Goal: Information Seeking & Learning: Learn about a topic

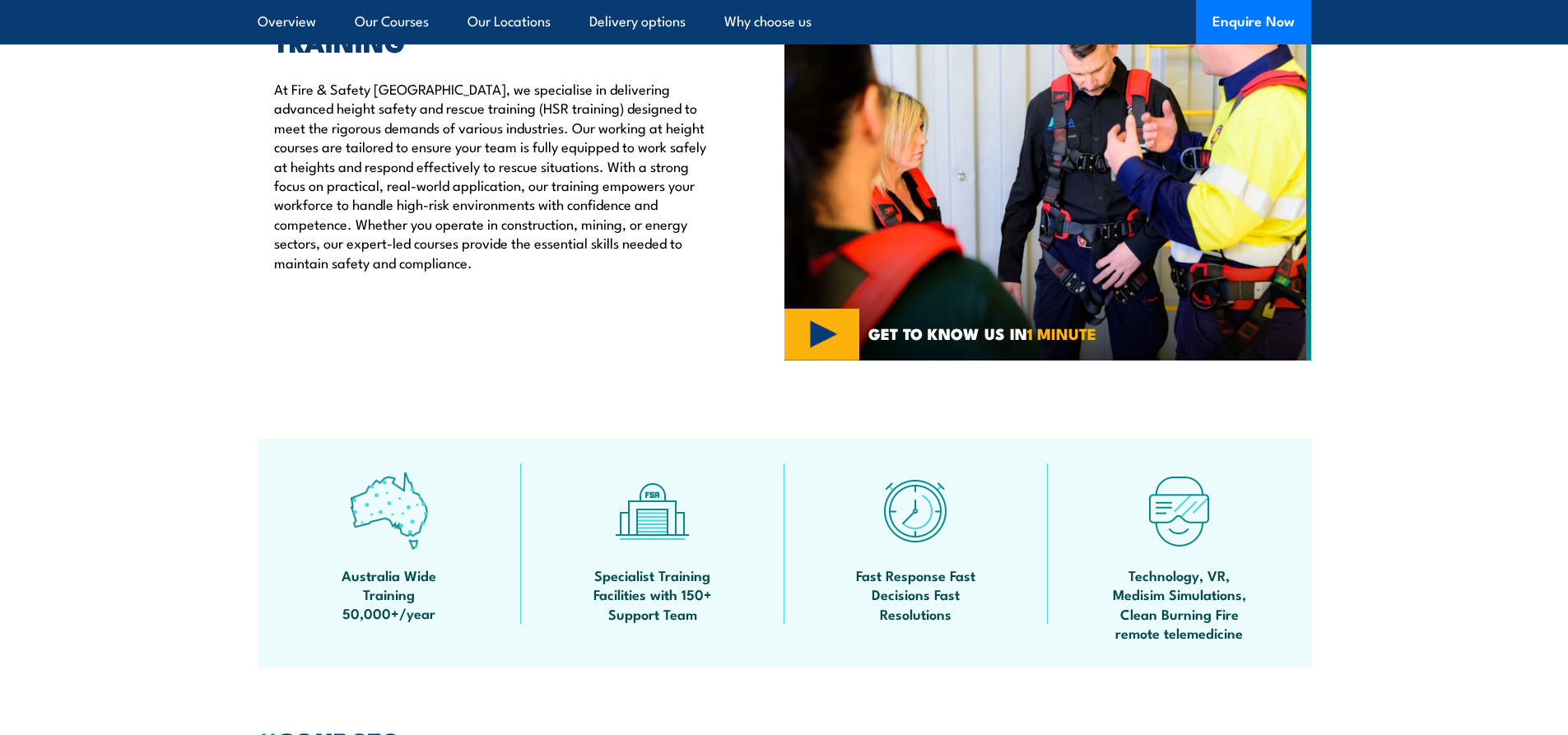
scroll to position [576, 0]
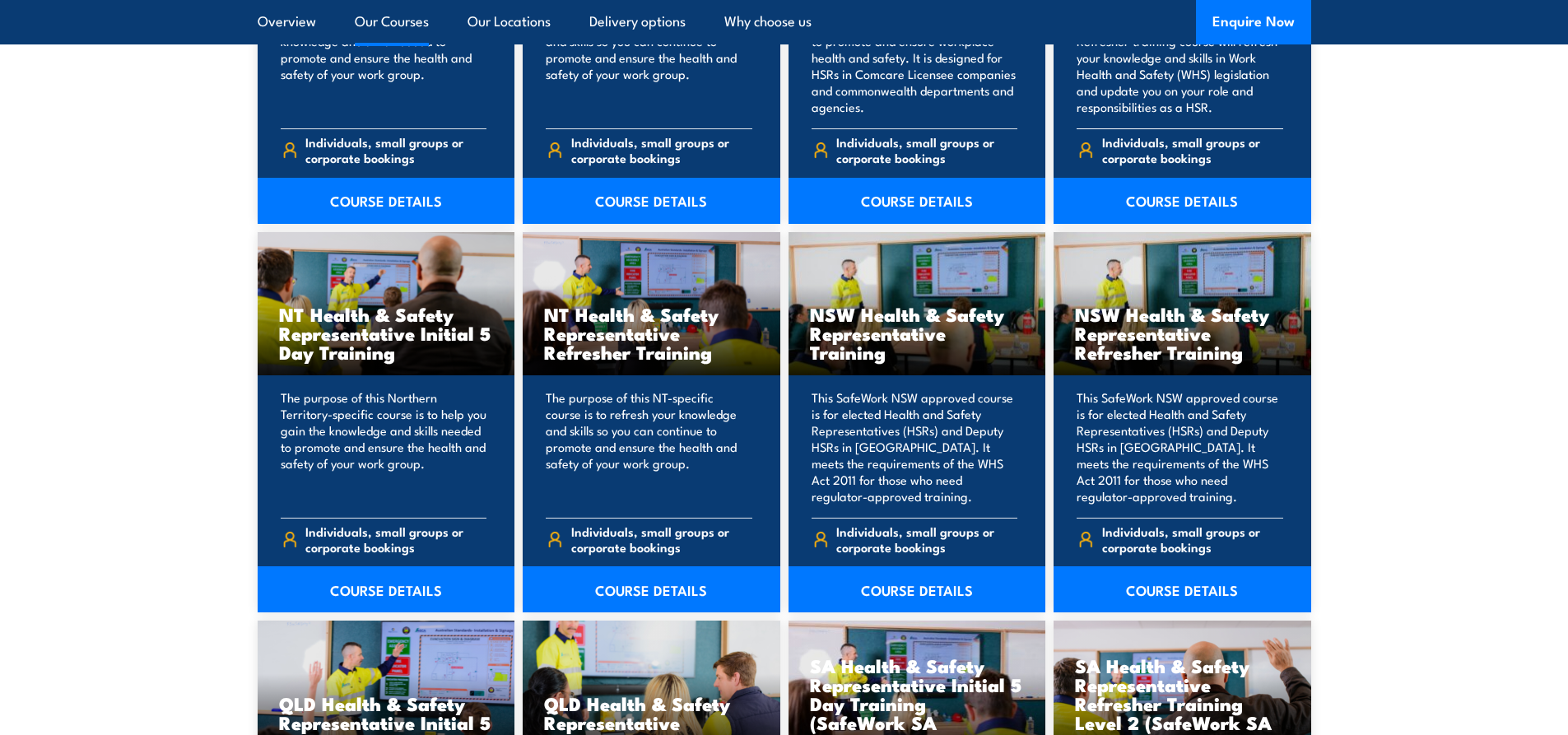
scroll to position [1564, 0]
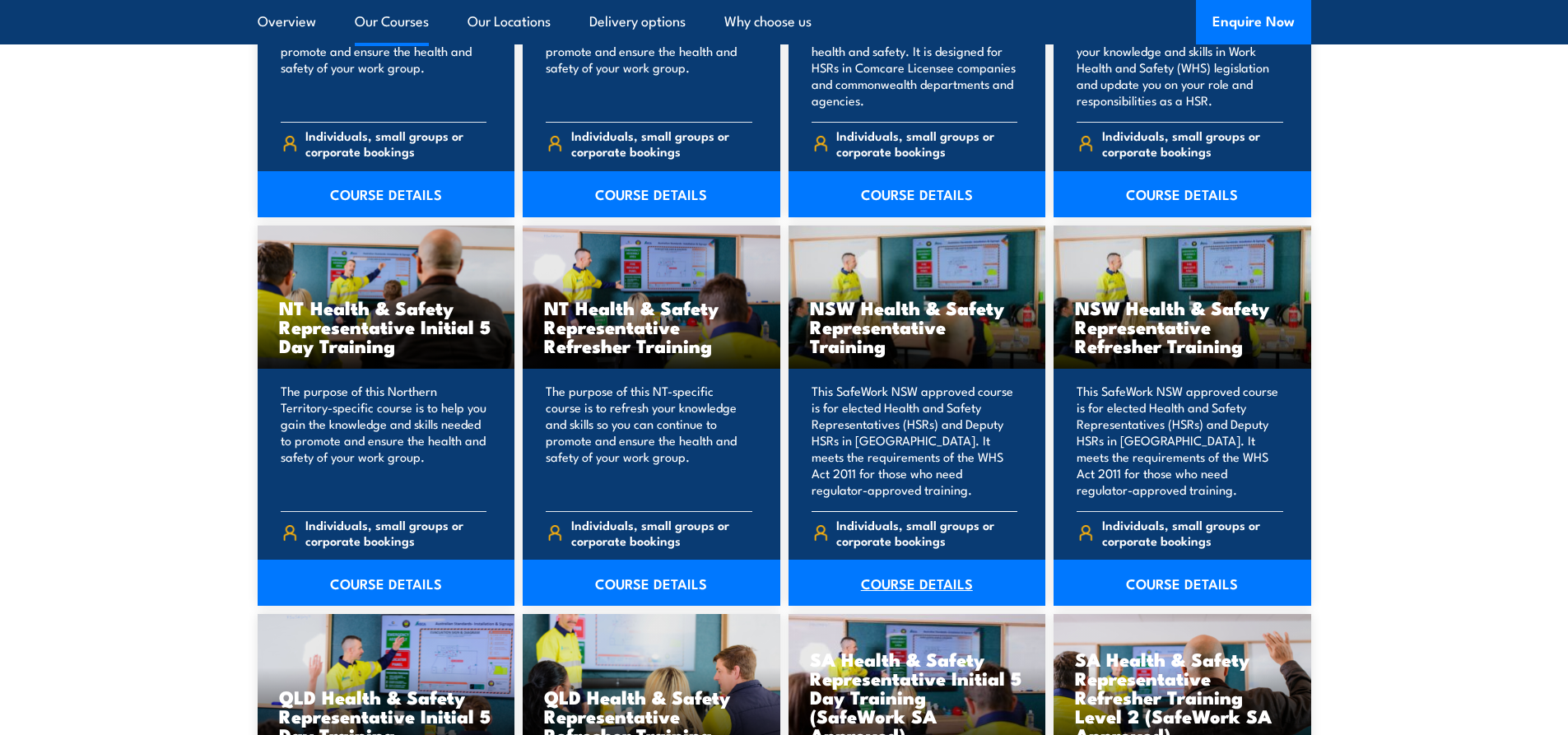
click at [898, 580] on link "COURSE DETAILS" at bounding box center [918, 583] width 258 height 46
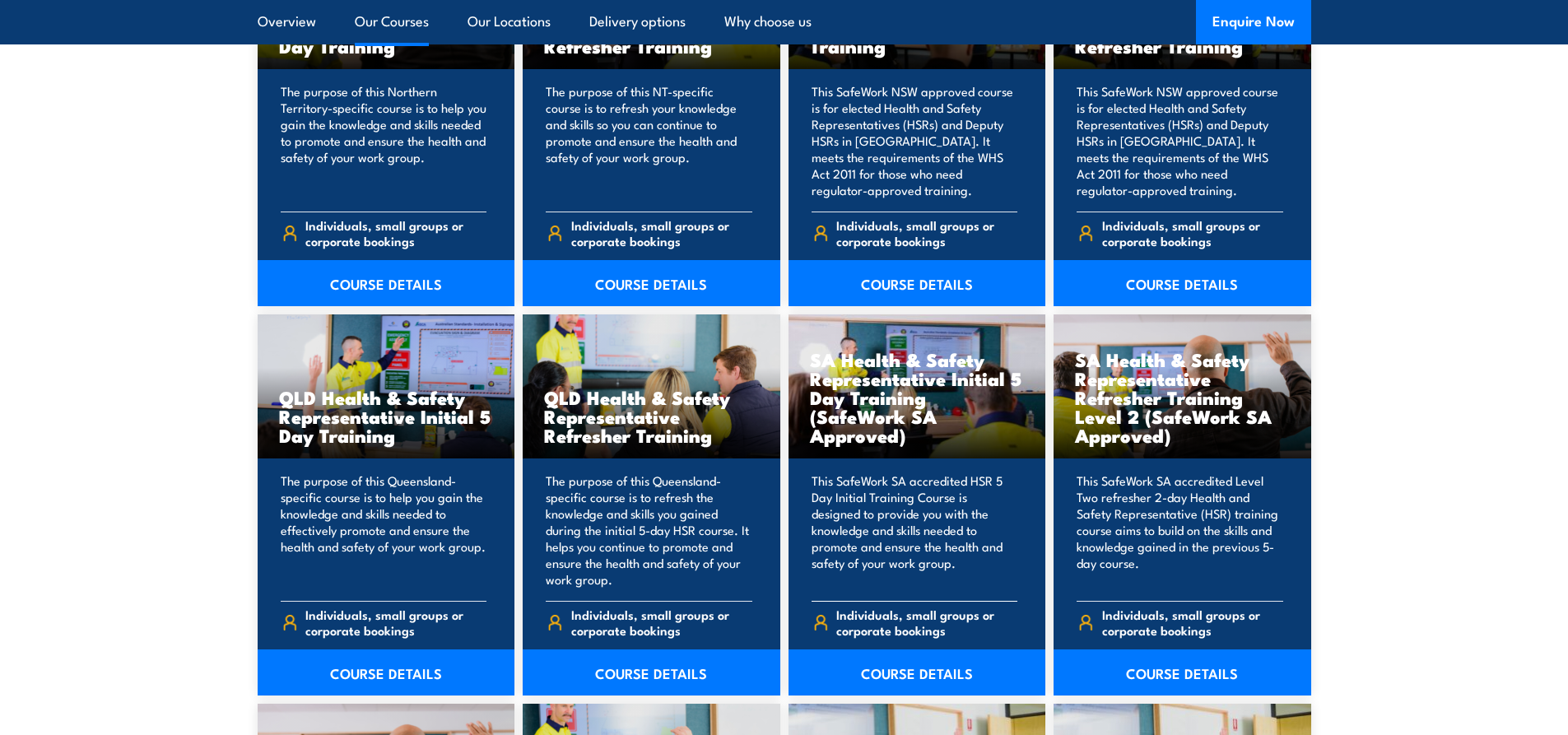
scroll to position [1892, 0]
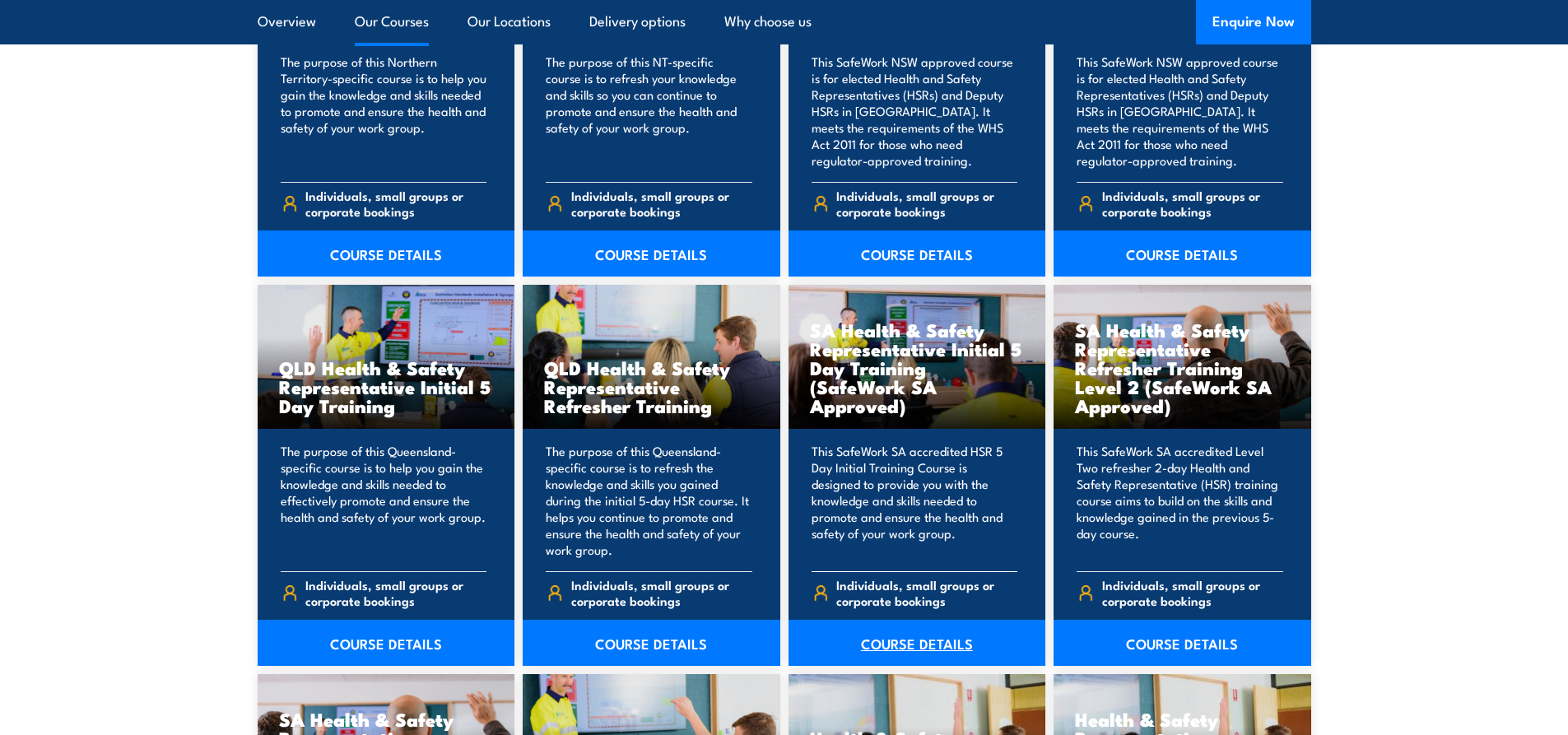
click at [882, 642] on link "COURSE DETAILS" at bounding box center [918, 642] width 258 height 46
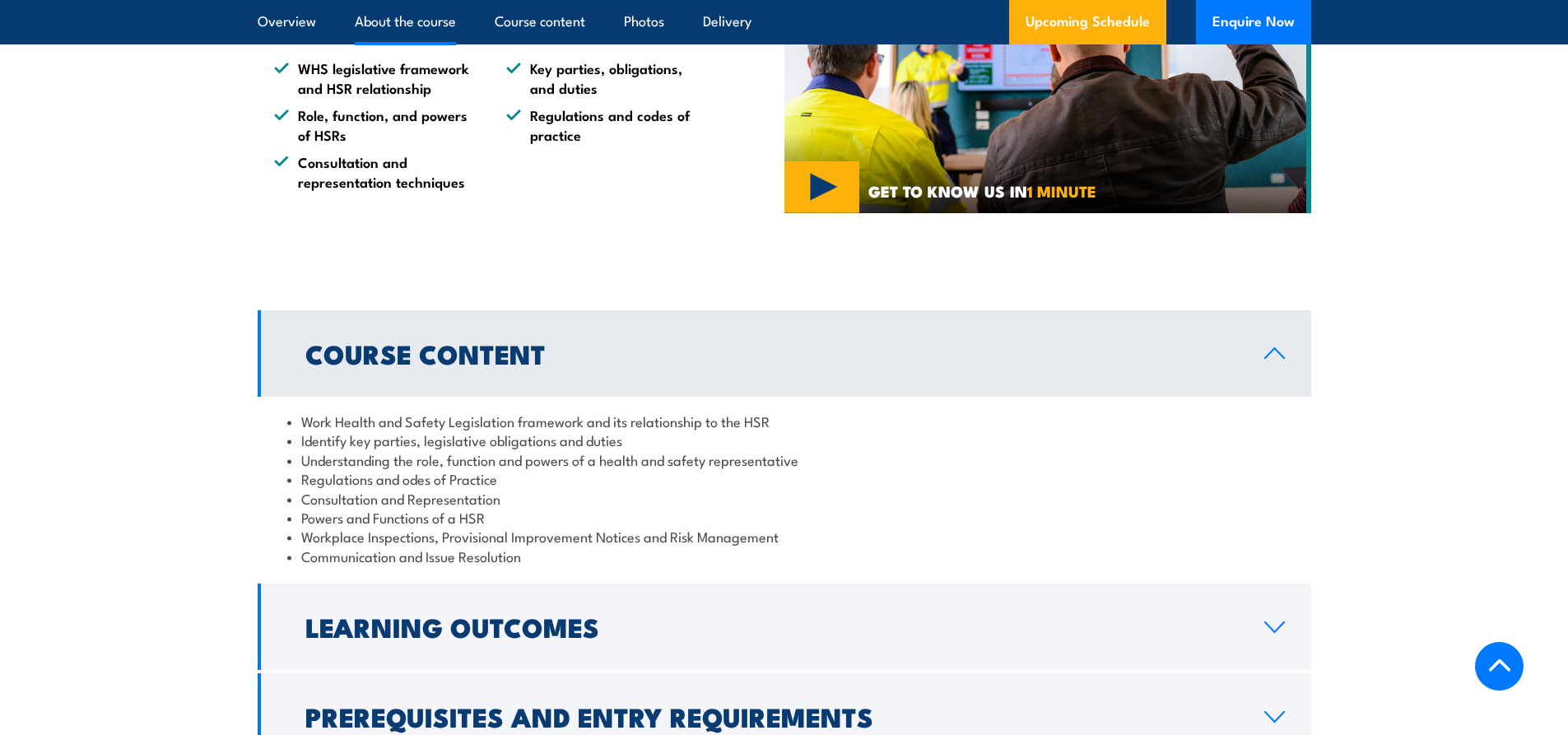
scroll to position [905, 0]
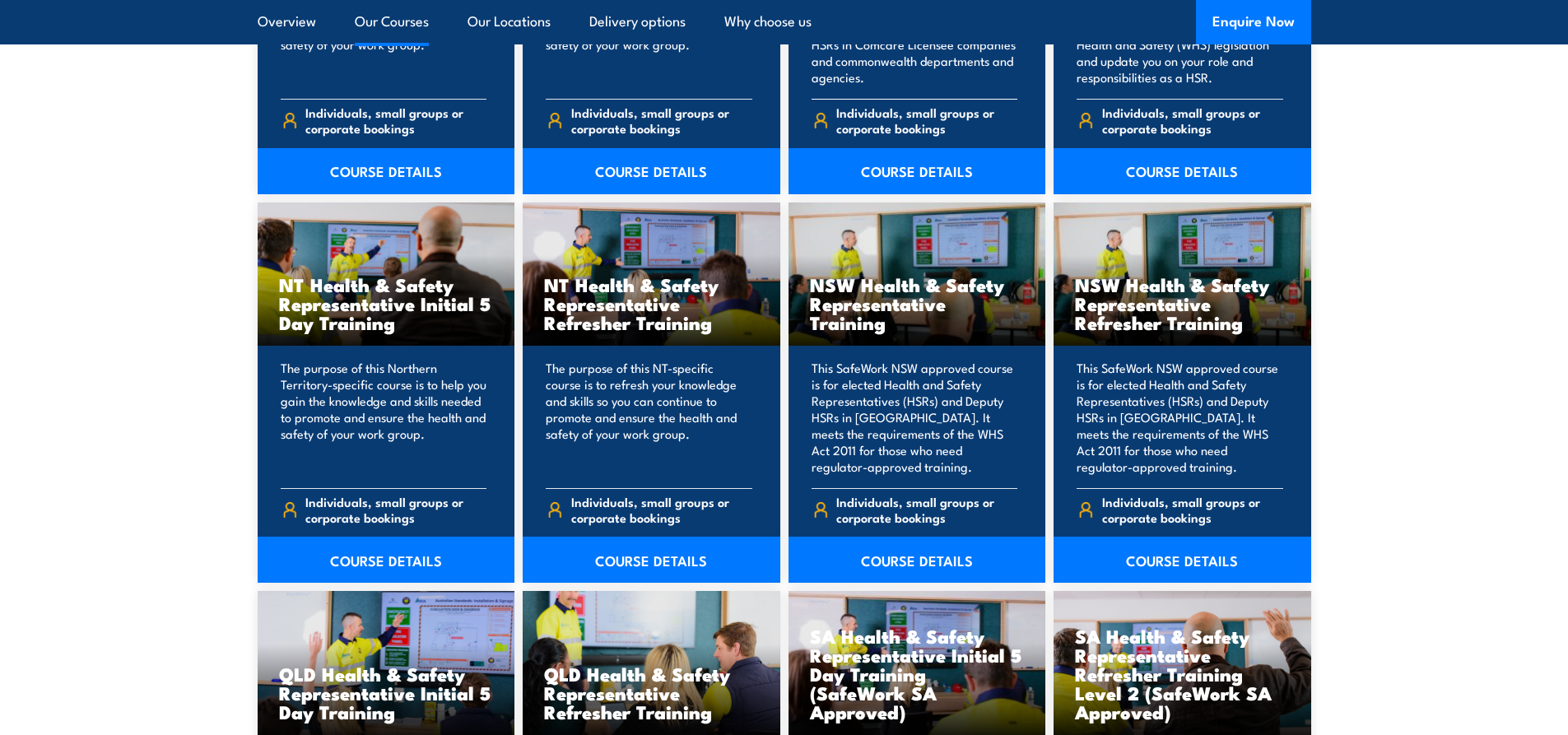
scroll to position [1728, 0]
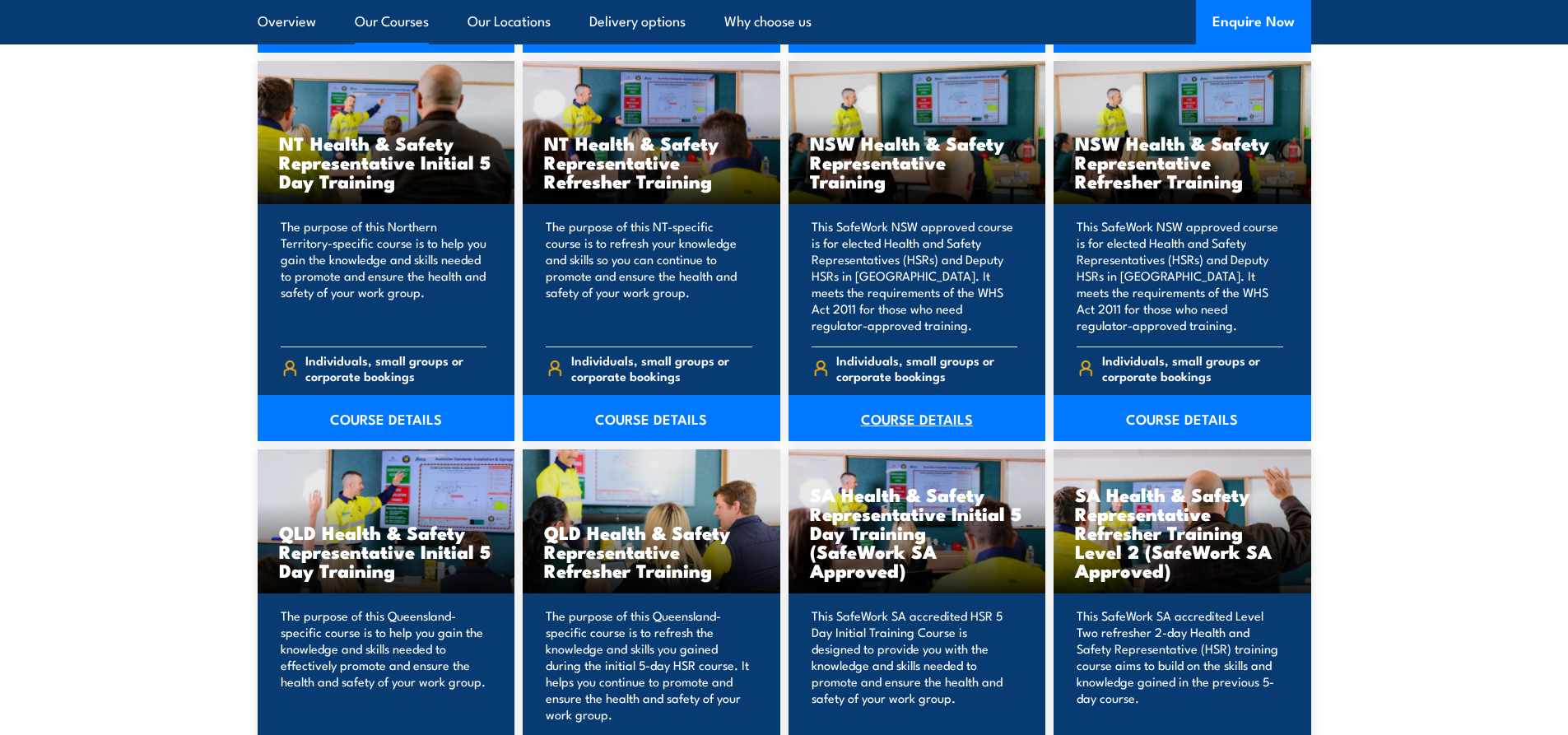
click at [908, 418] on link "COURSE DETAILS" at bounding box center [918, 418] width 258 height 46
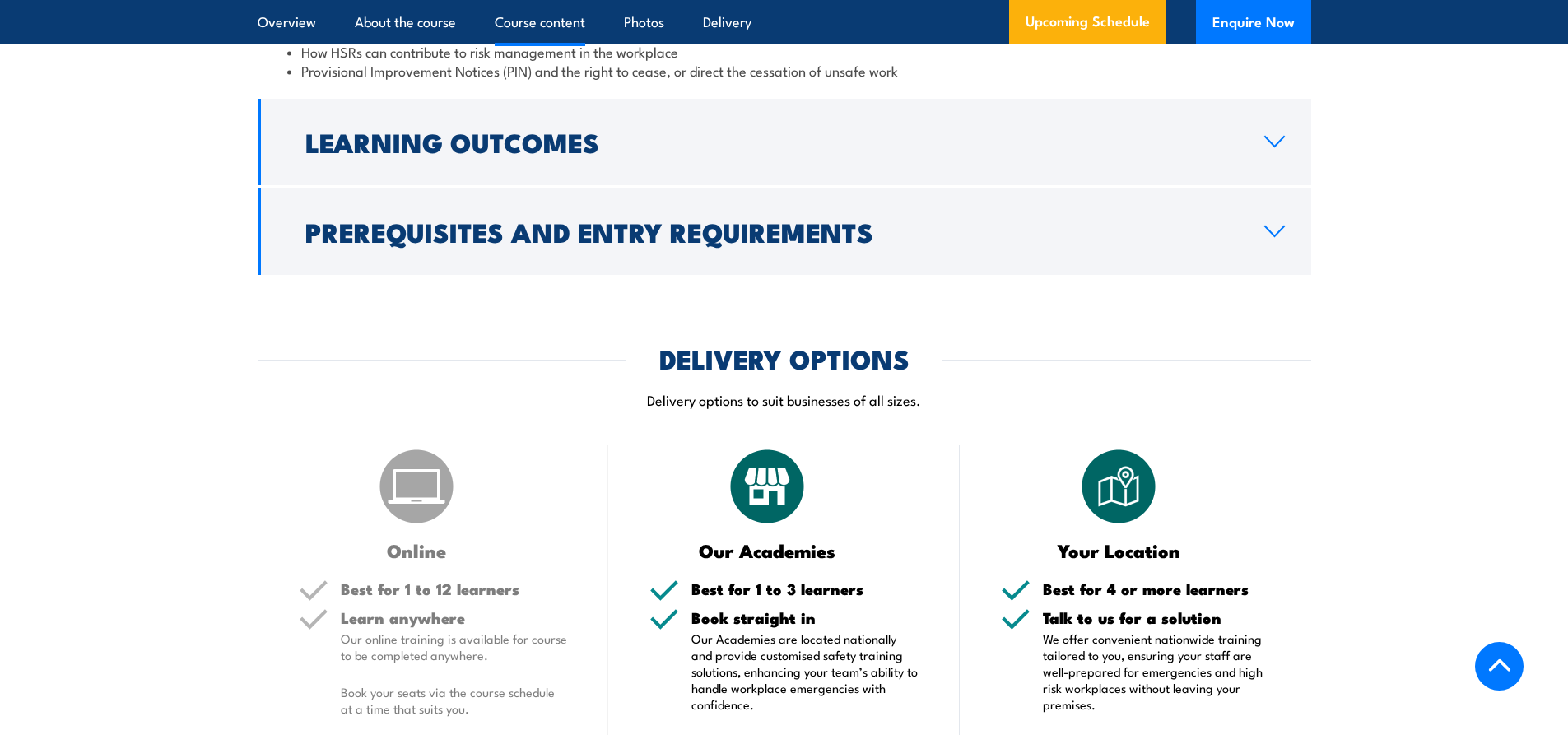
scroll to position [2057, 0]
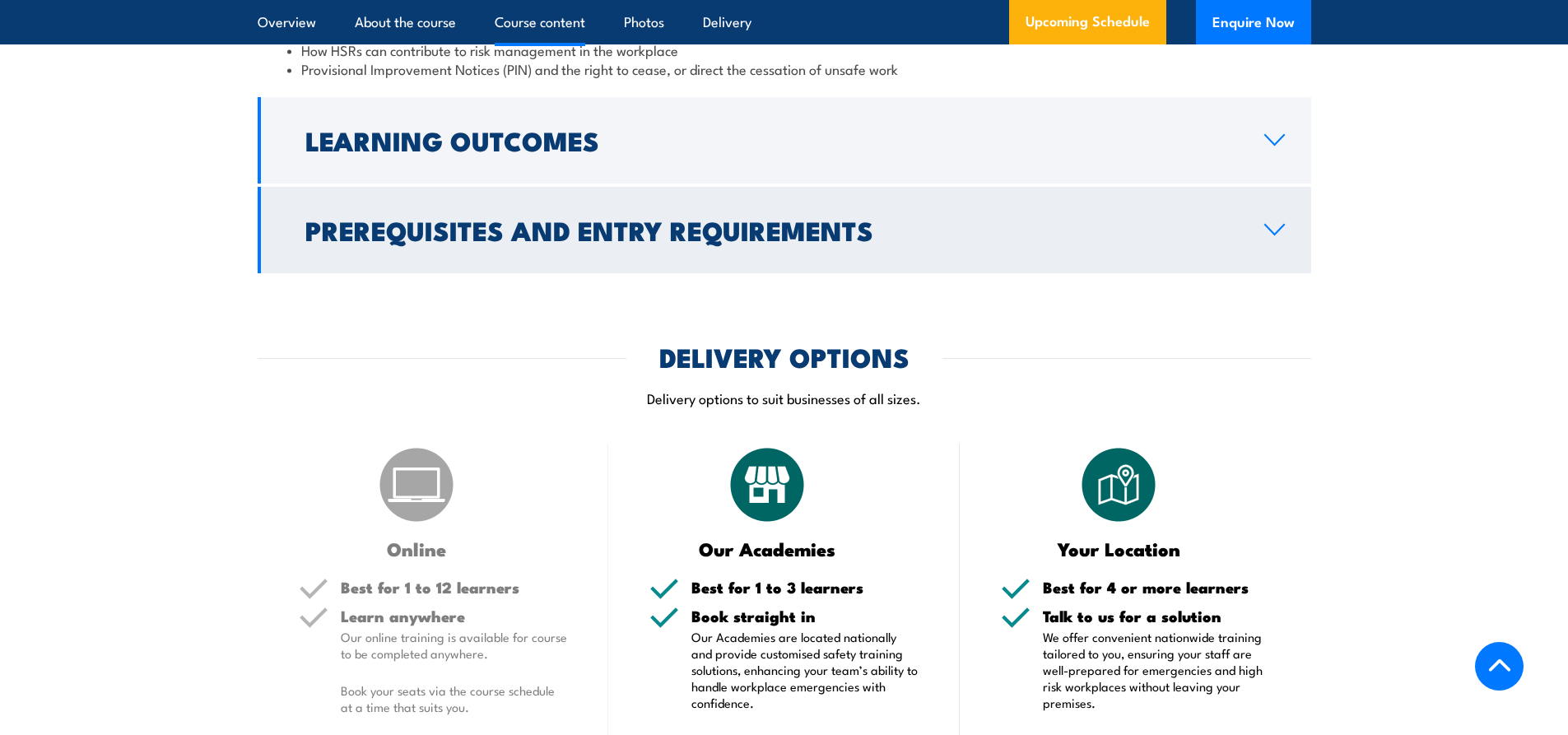
click at [1259, 246] on link "Prerequisites and Entry Requirements" at bounding box center [784, 230] width 1054 height 87
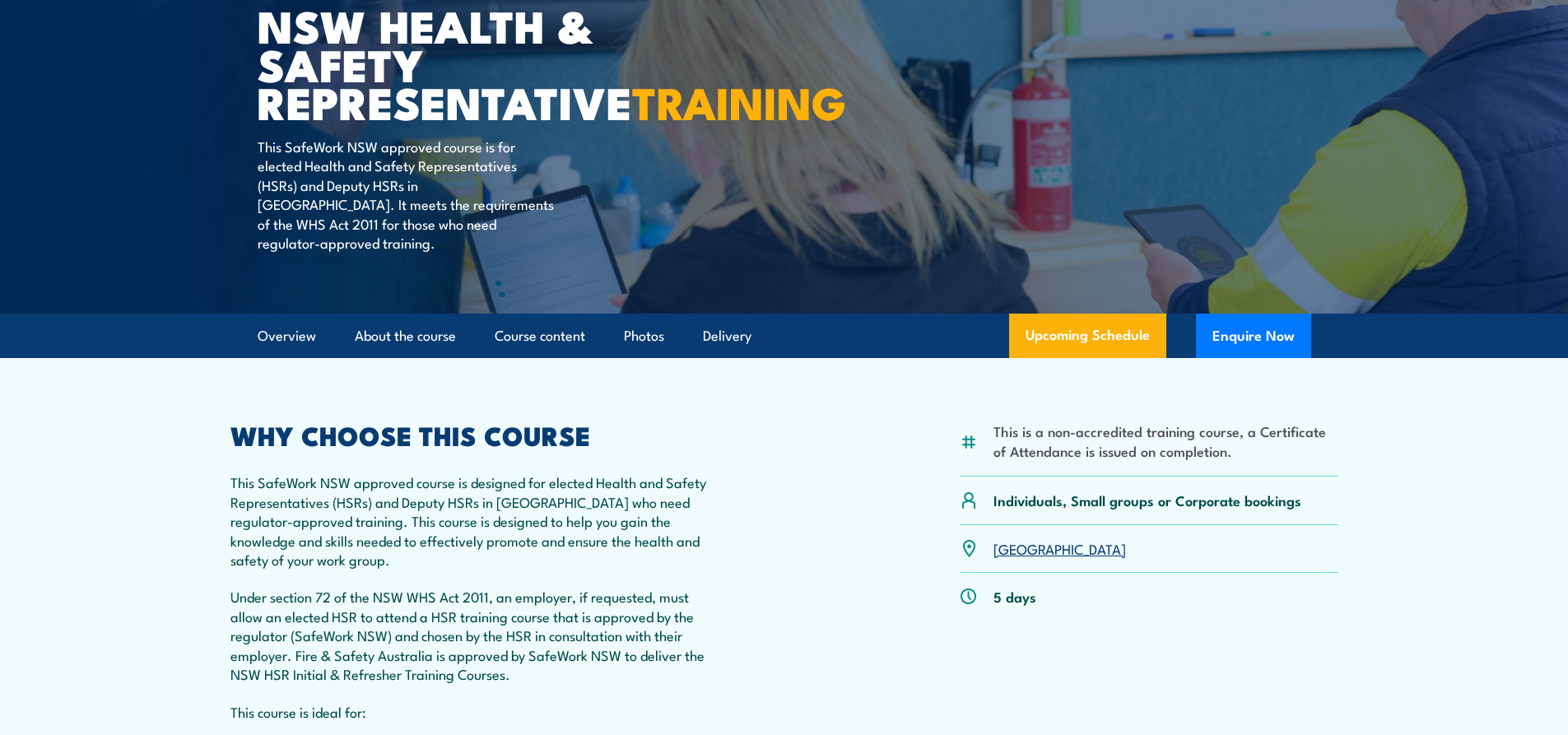
scroll to position [0, 0]
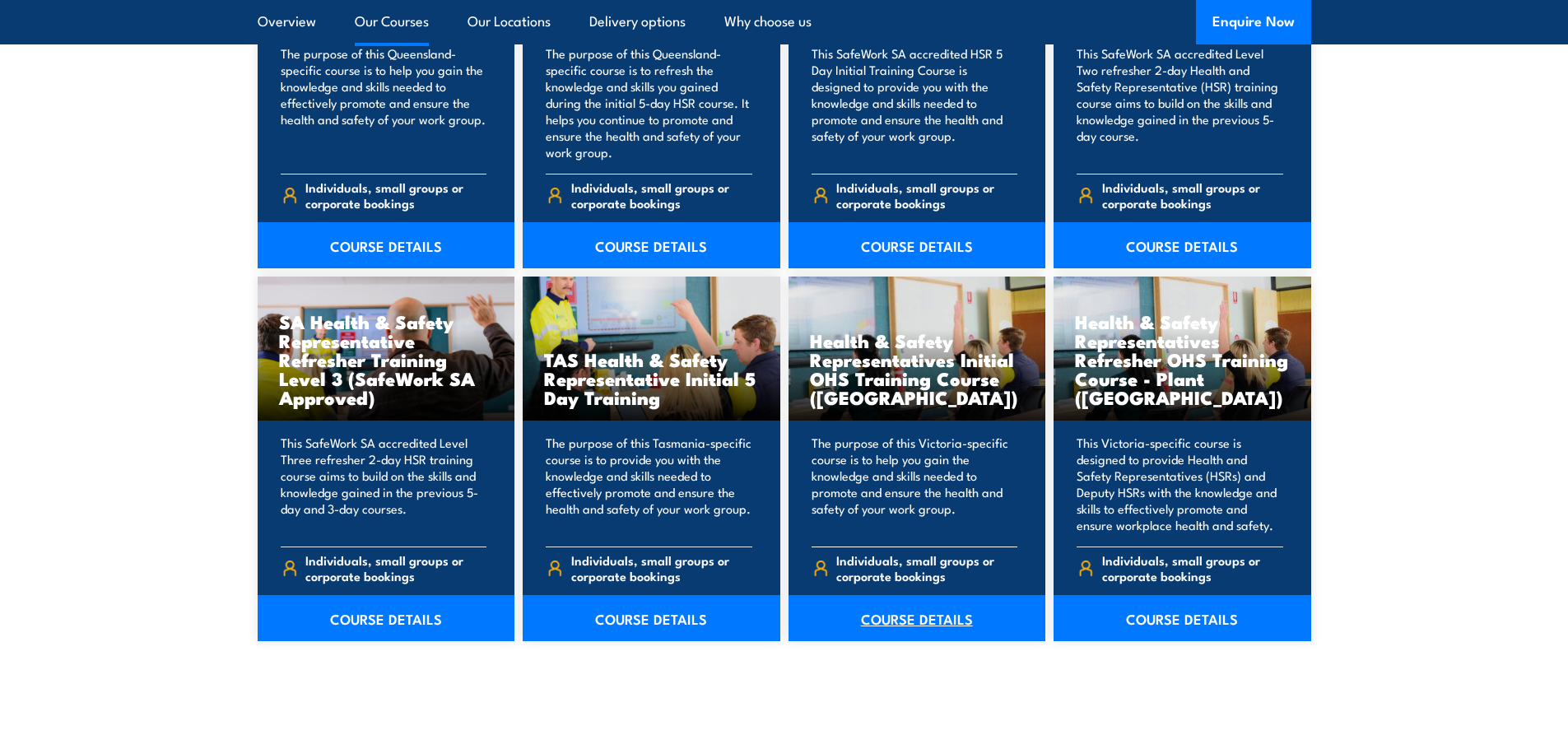
scroll to position [2304, 0]
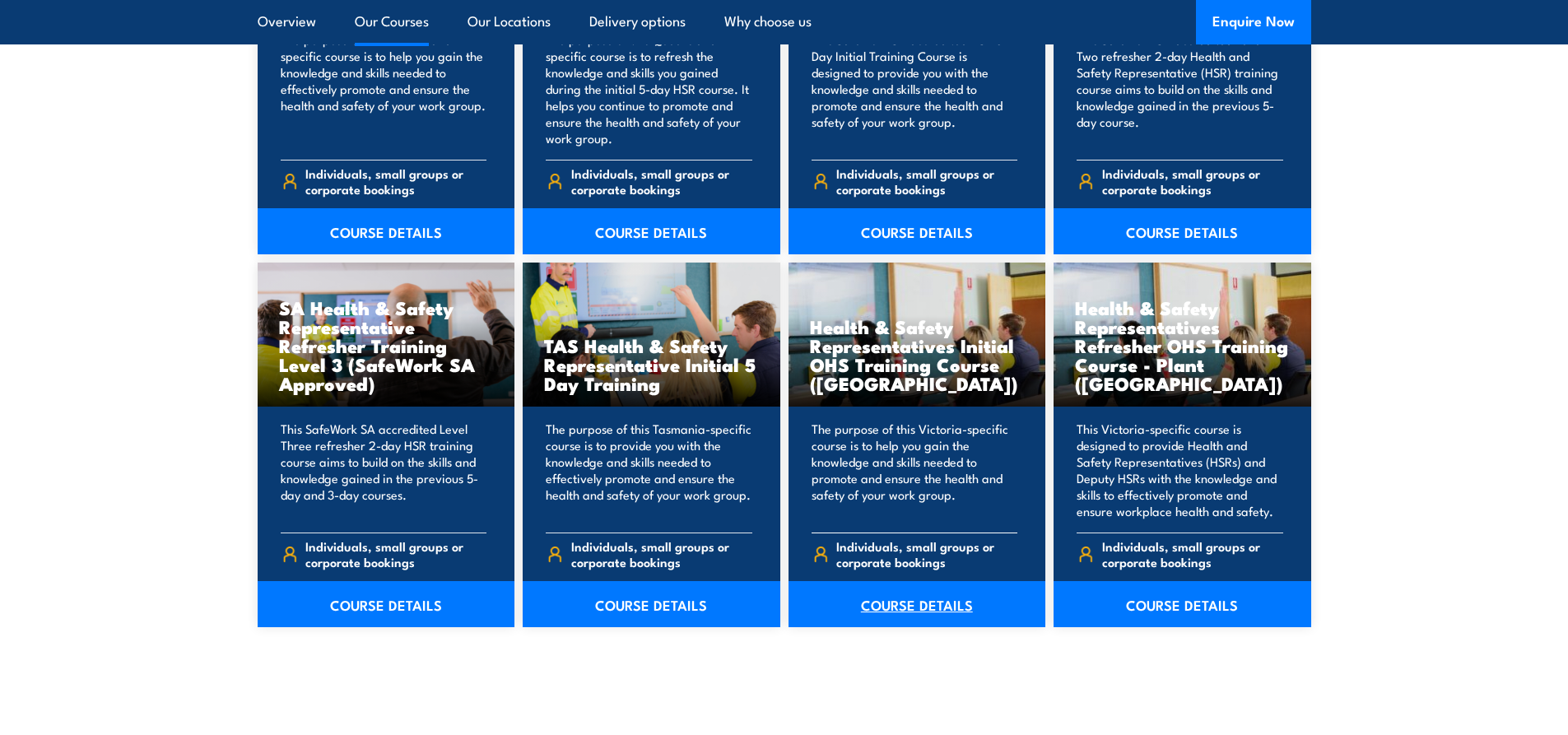
click at [924, 591] on link "COURSE DETAILS" at bounding box center [918, 604] width 258 height 46
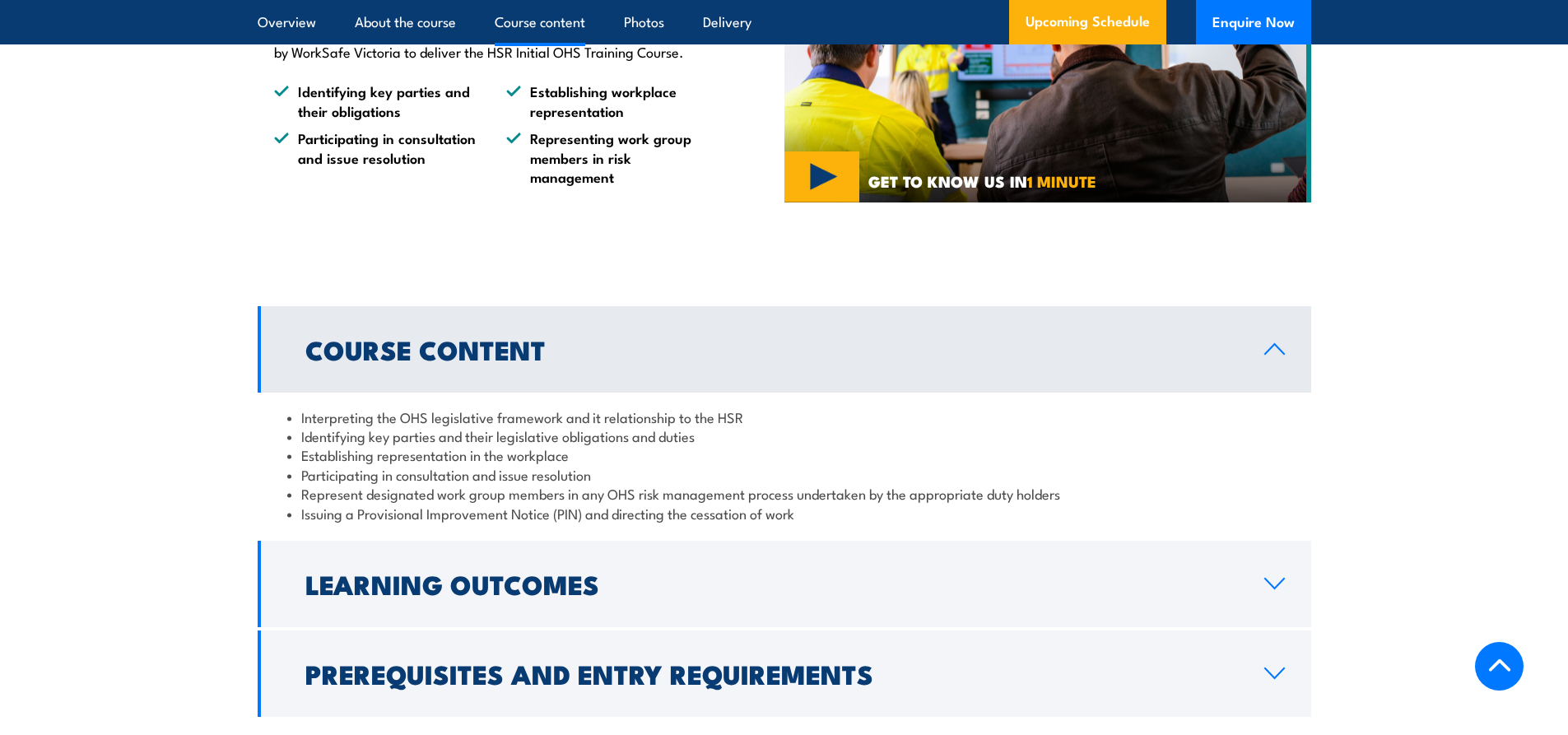
scroll to position [1399, 0]
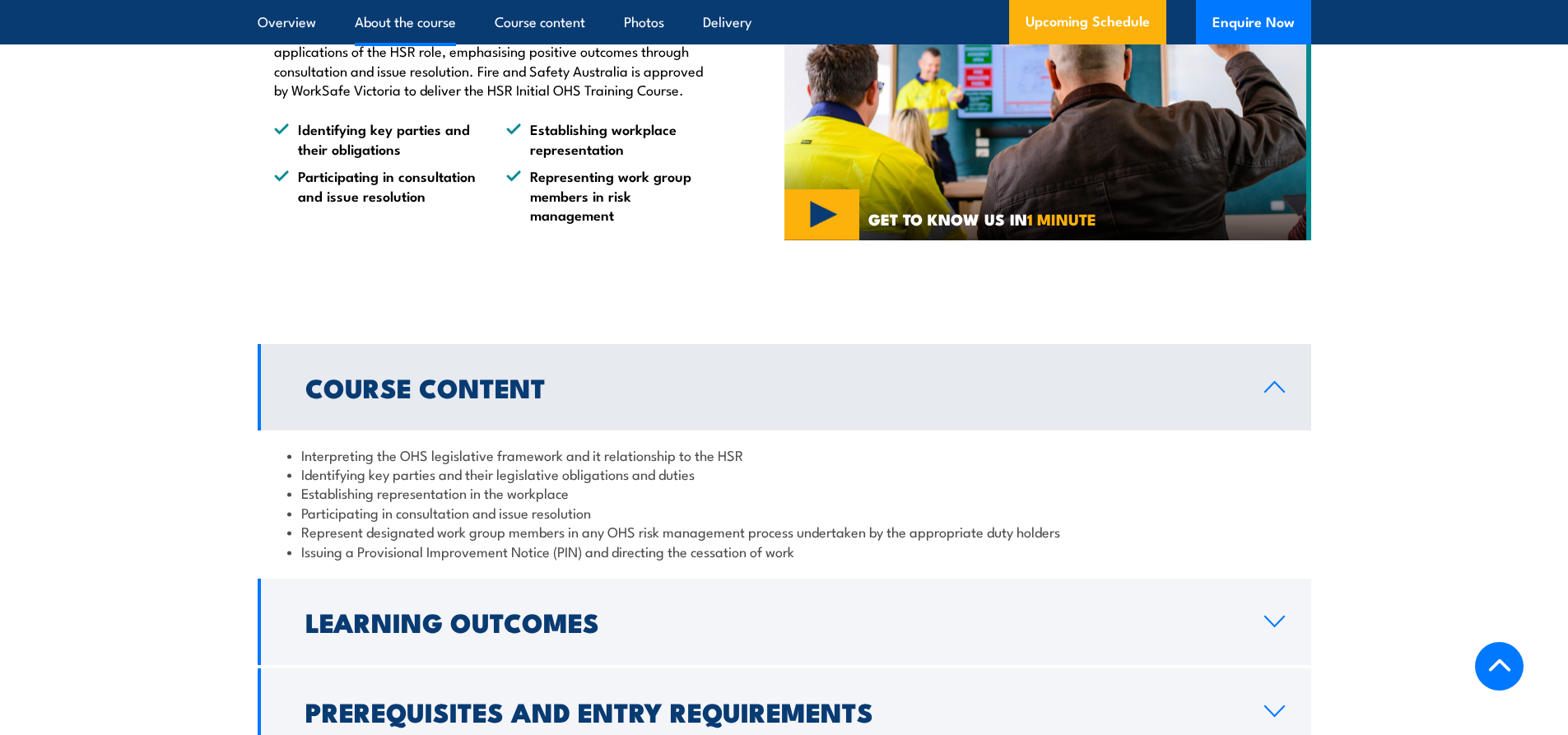
click at [1273, 386] on icon at bounding box center [1274, 386] width 22 height 13
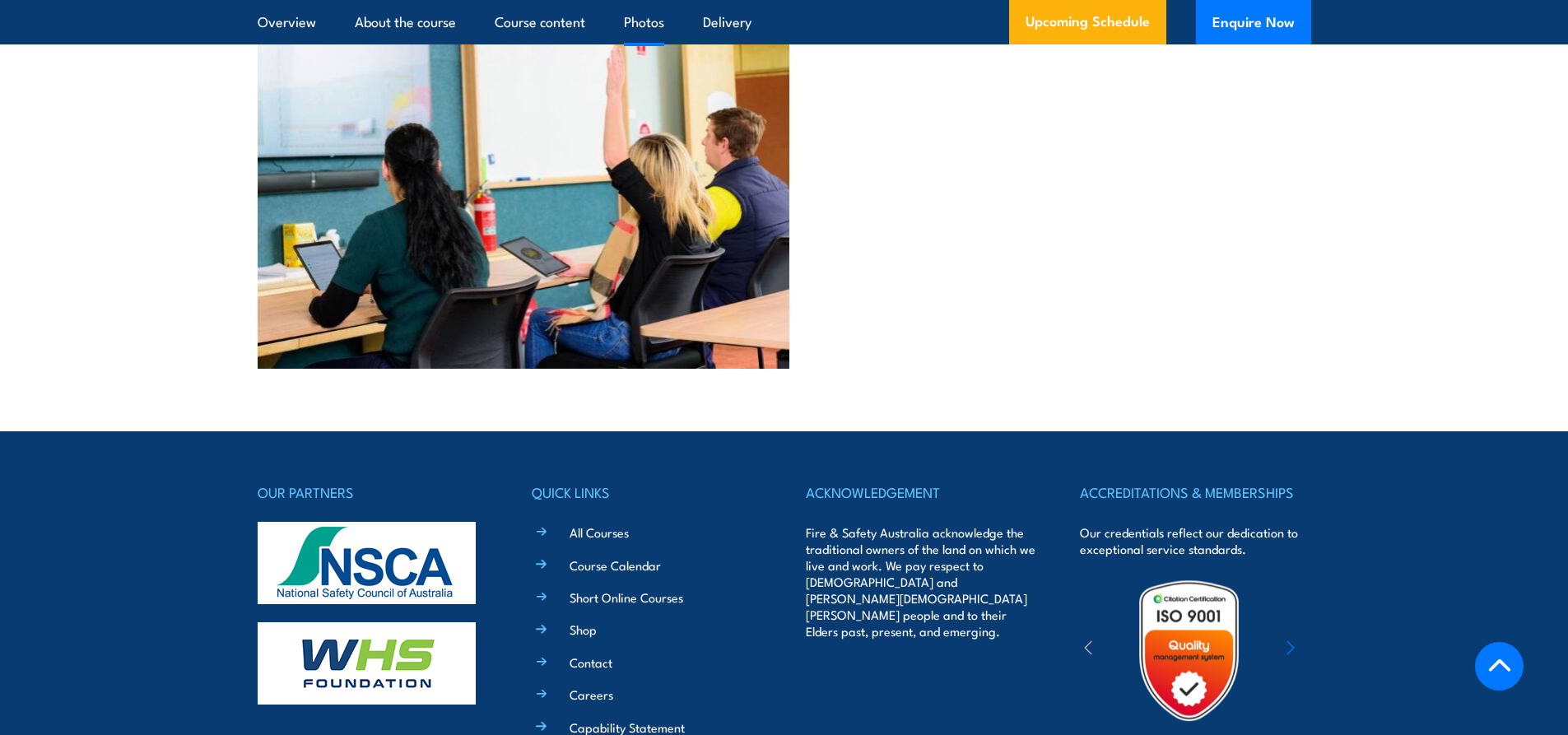
scroll to position [4394, 0]
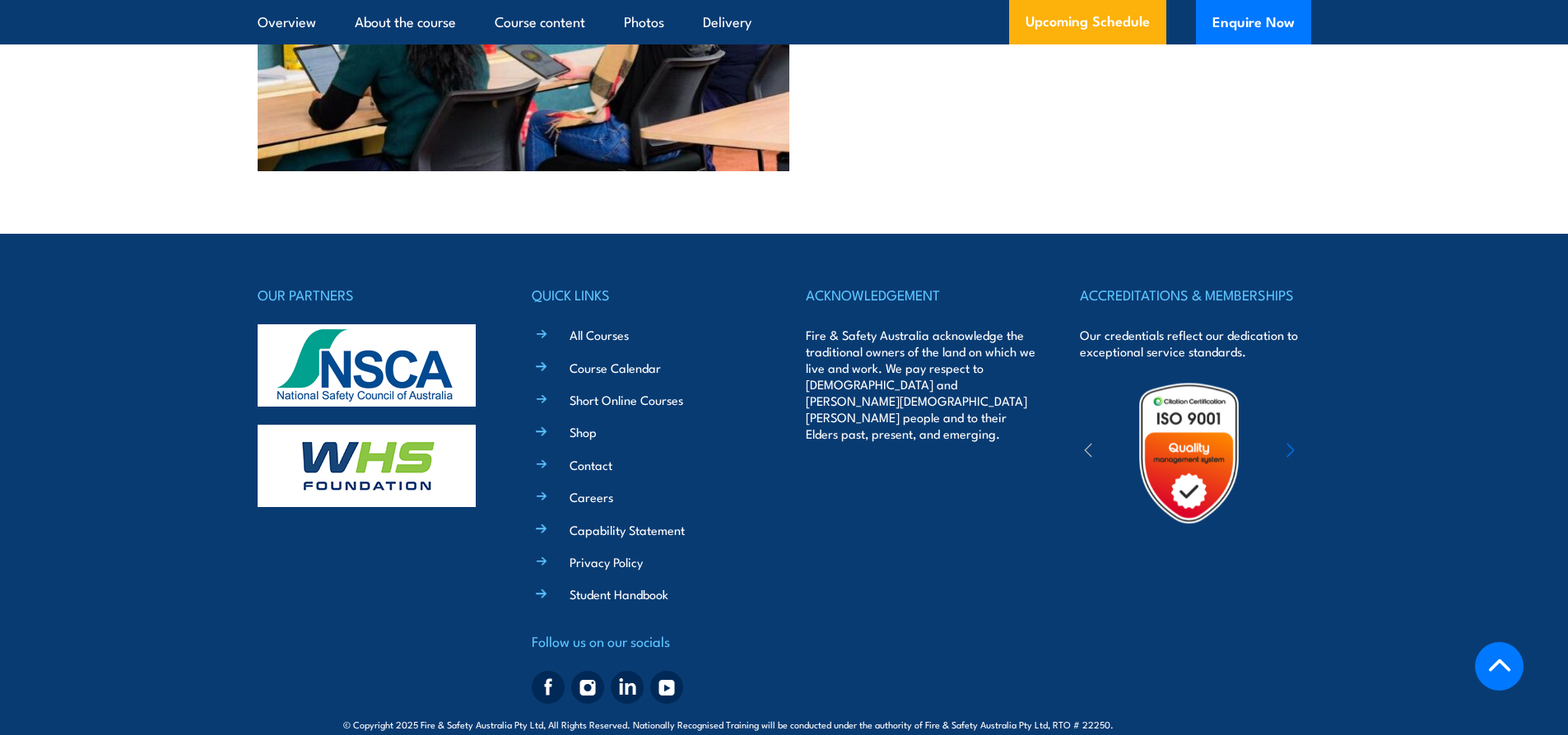
click at [1188, 427] on img at bounding box center [1189, 453] width 144 height 144
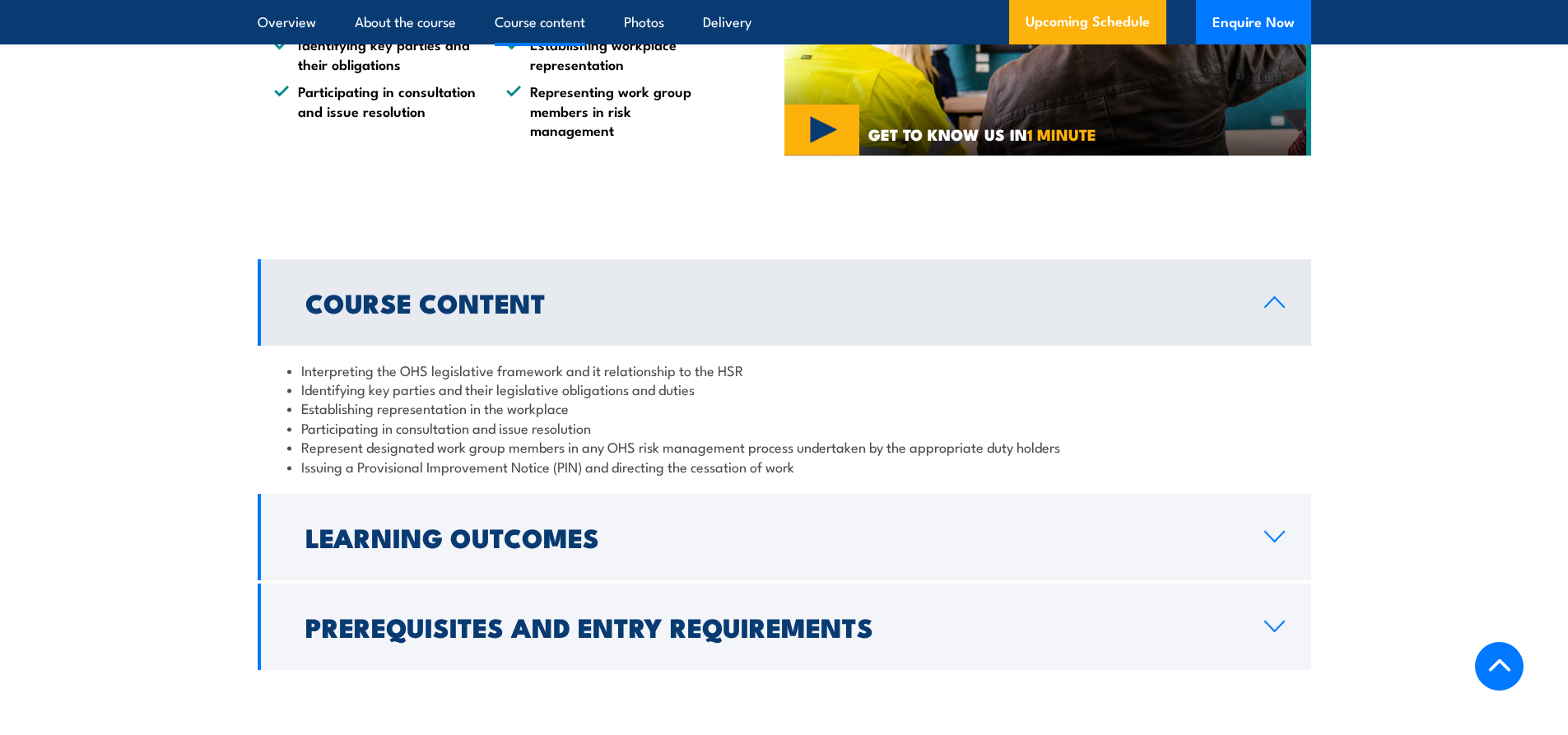
scroll to position [1646, 0]
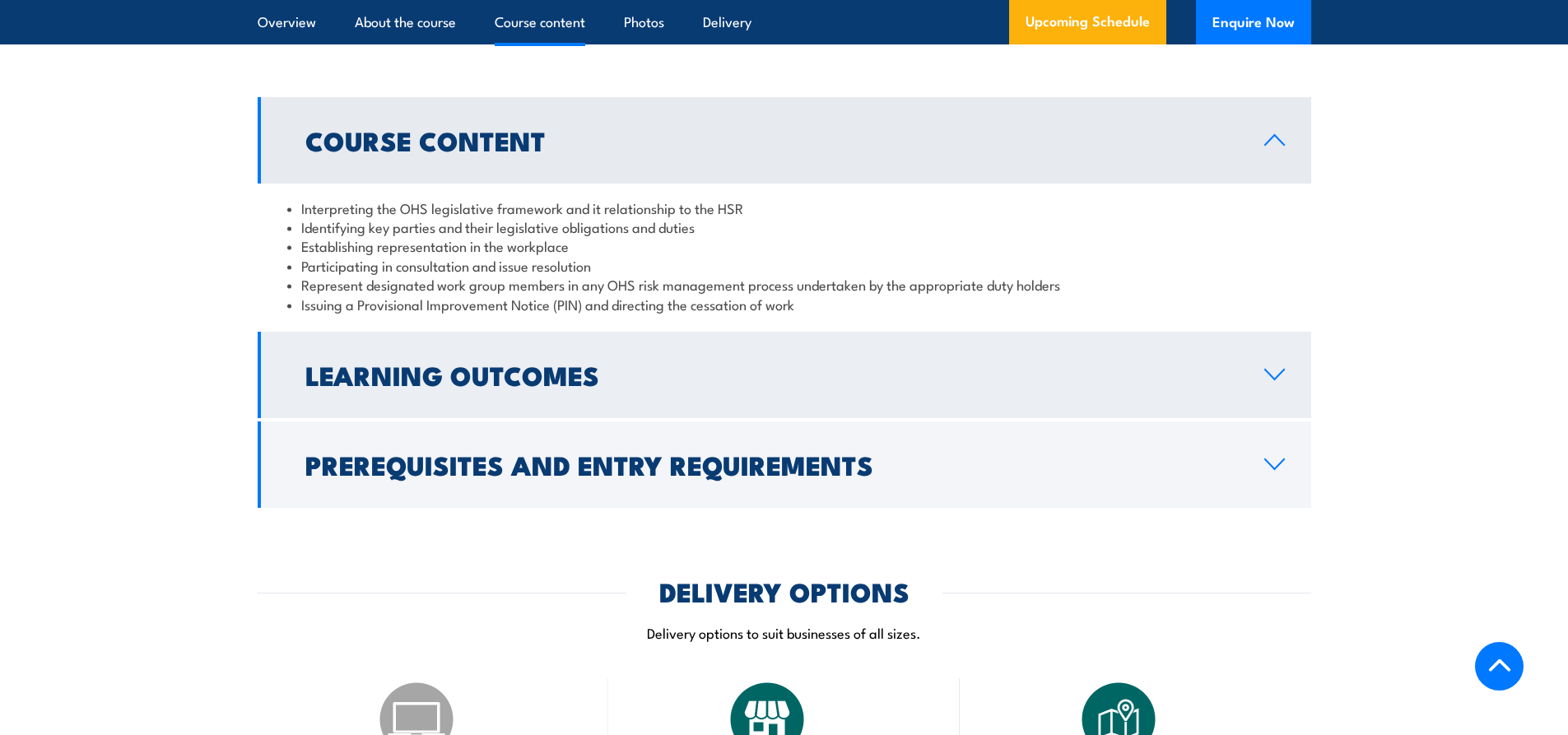
click at [1281, 370] on icon at bounding box center [1274, 374] width 22 height 13
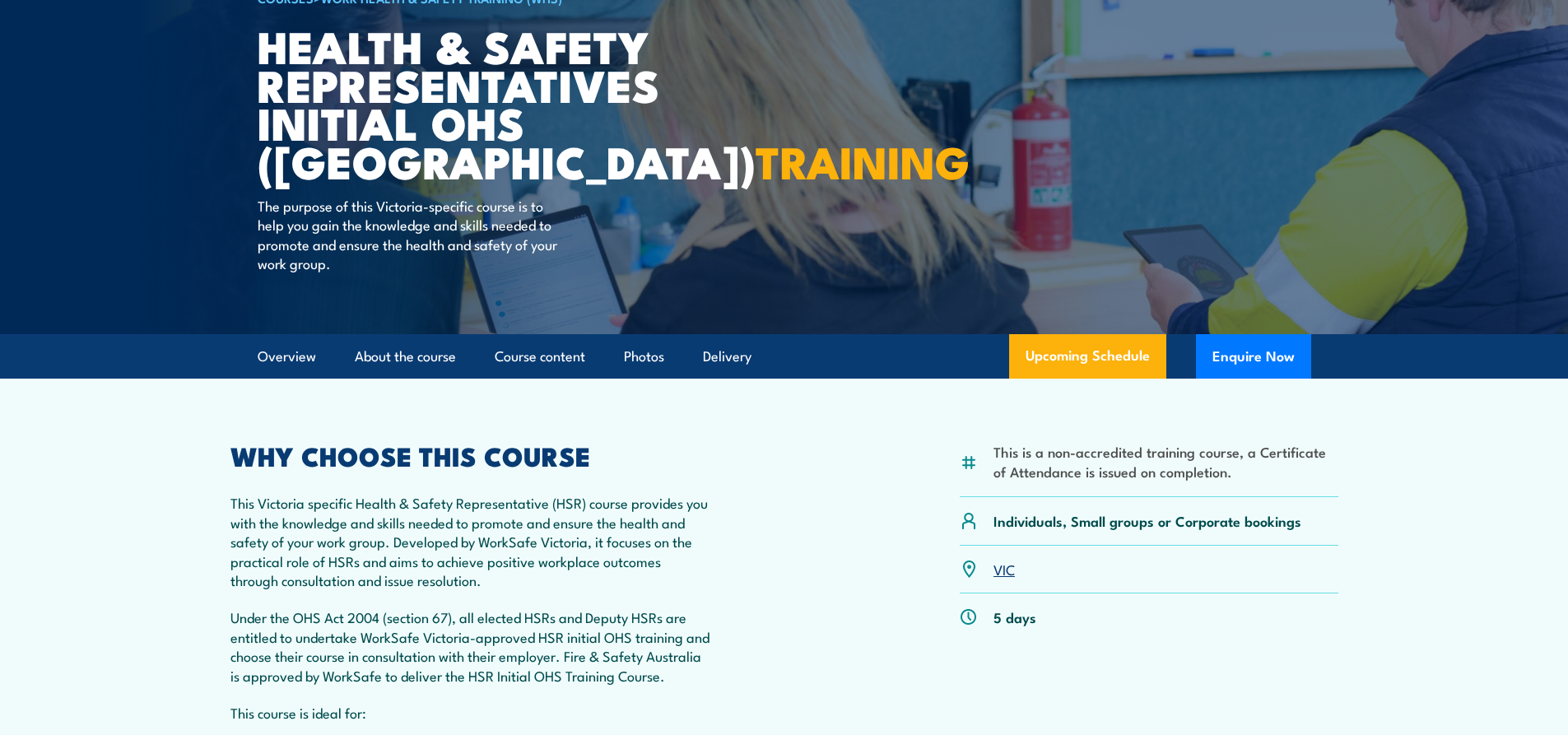
scroll to position [0, 0]
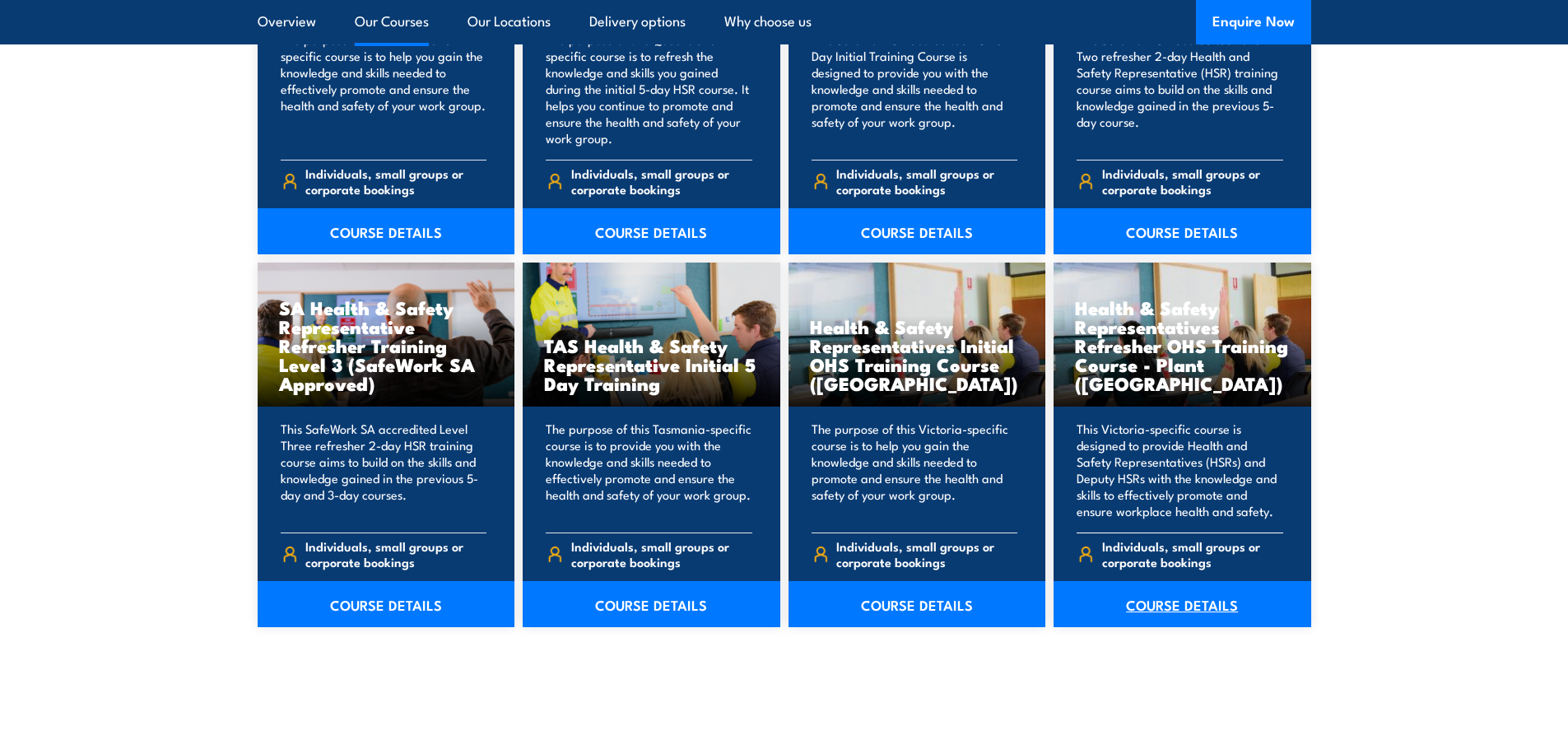
scroll to position [2057, 0]
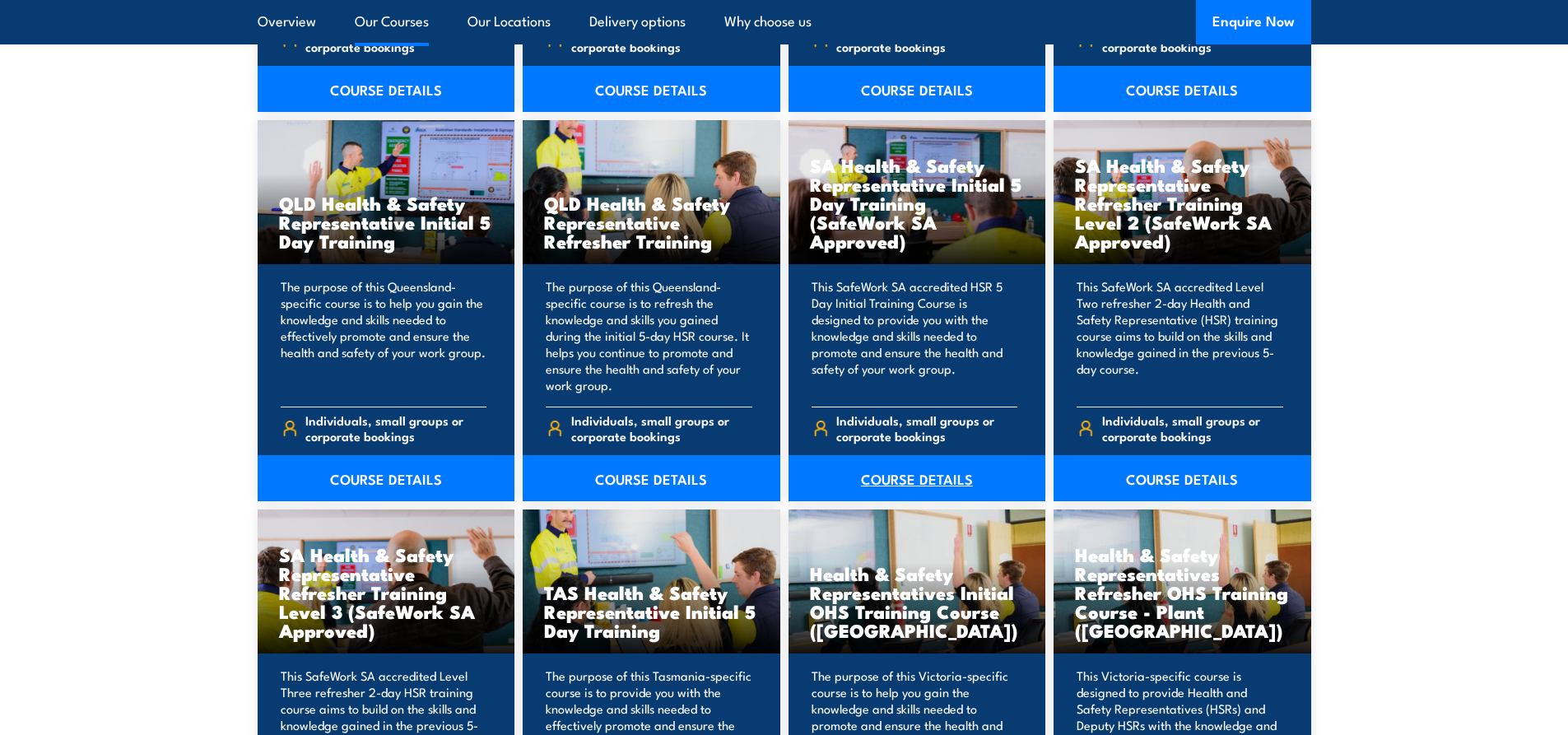
click at [898, 481] on link "COURSE DETAILS" at bounding box center [918, 477] width 258 height 46
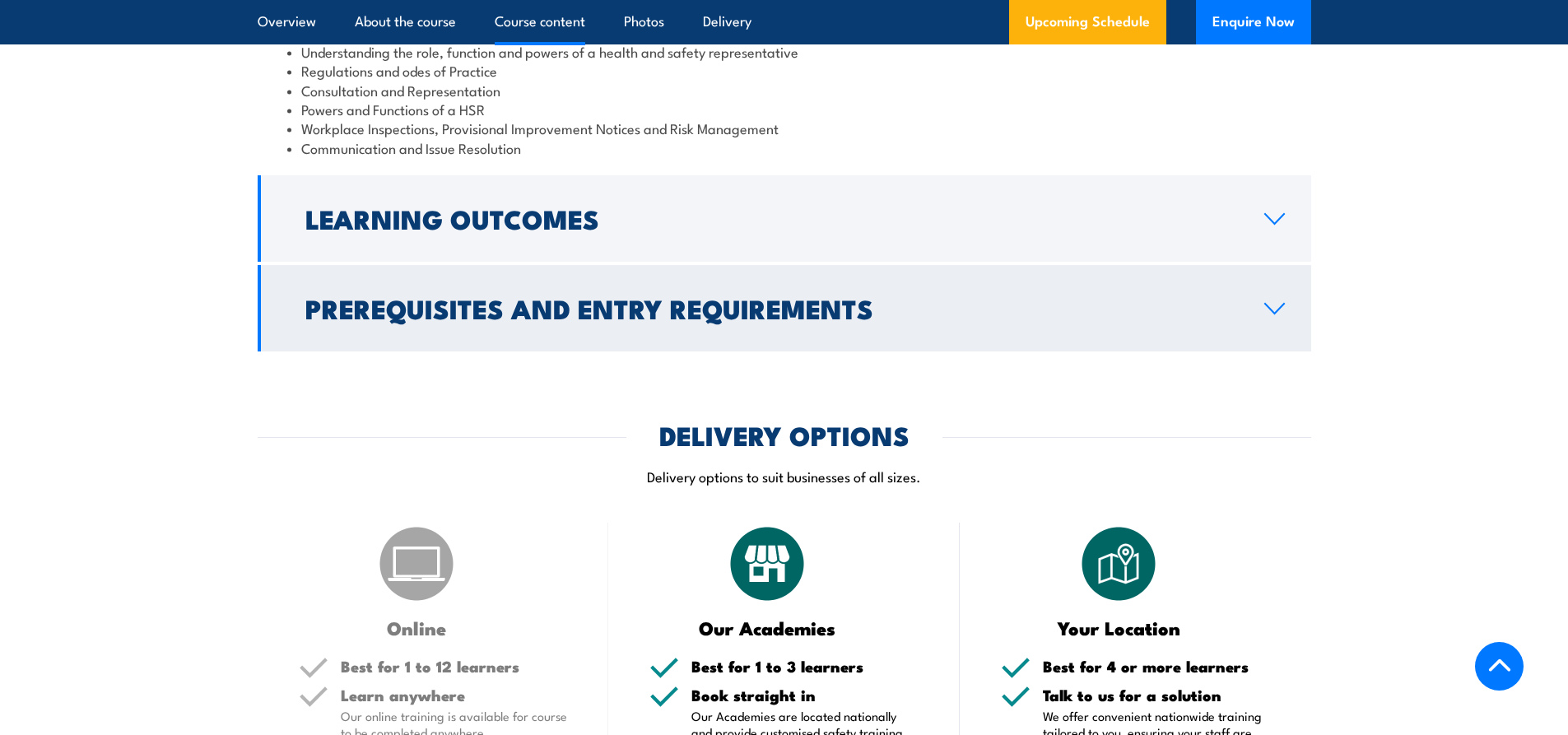
scroll to position [1728, 0]
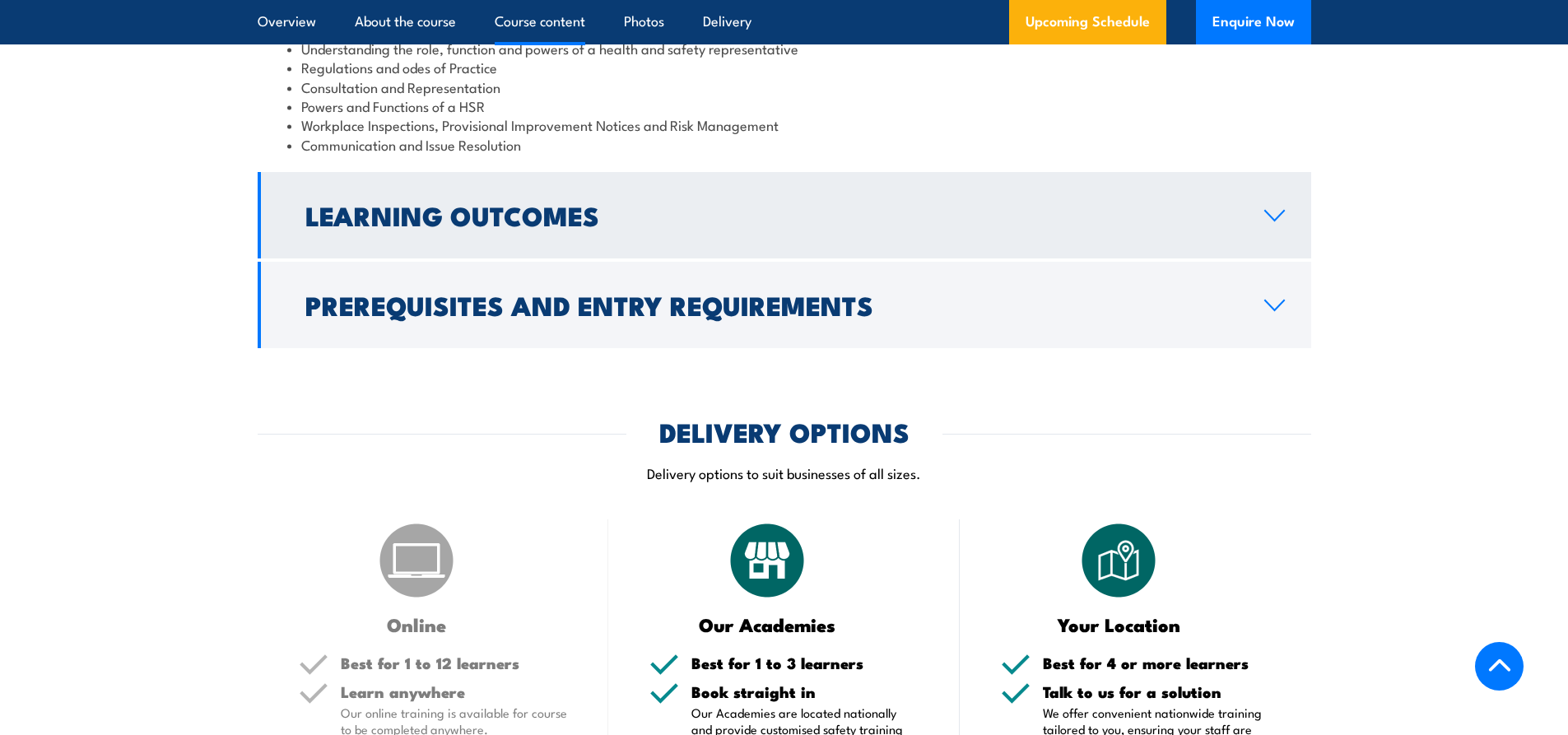
click at [1281, 258] on link "Learning Outcomes" at bounding box center [784, 215] width 1054 height 87
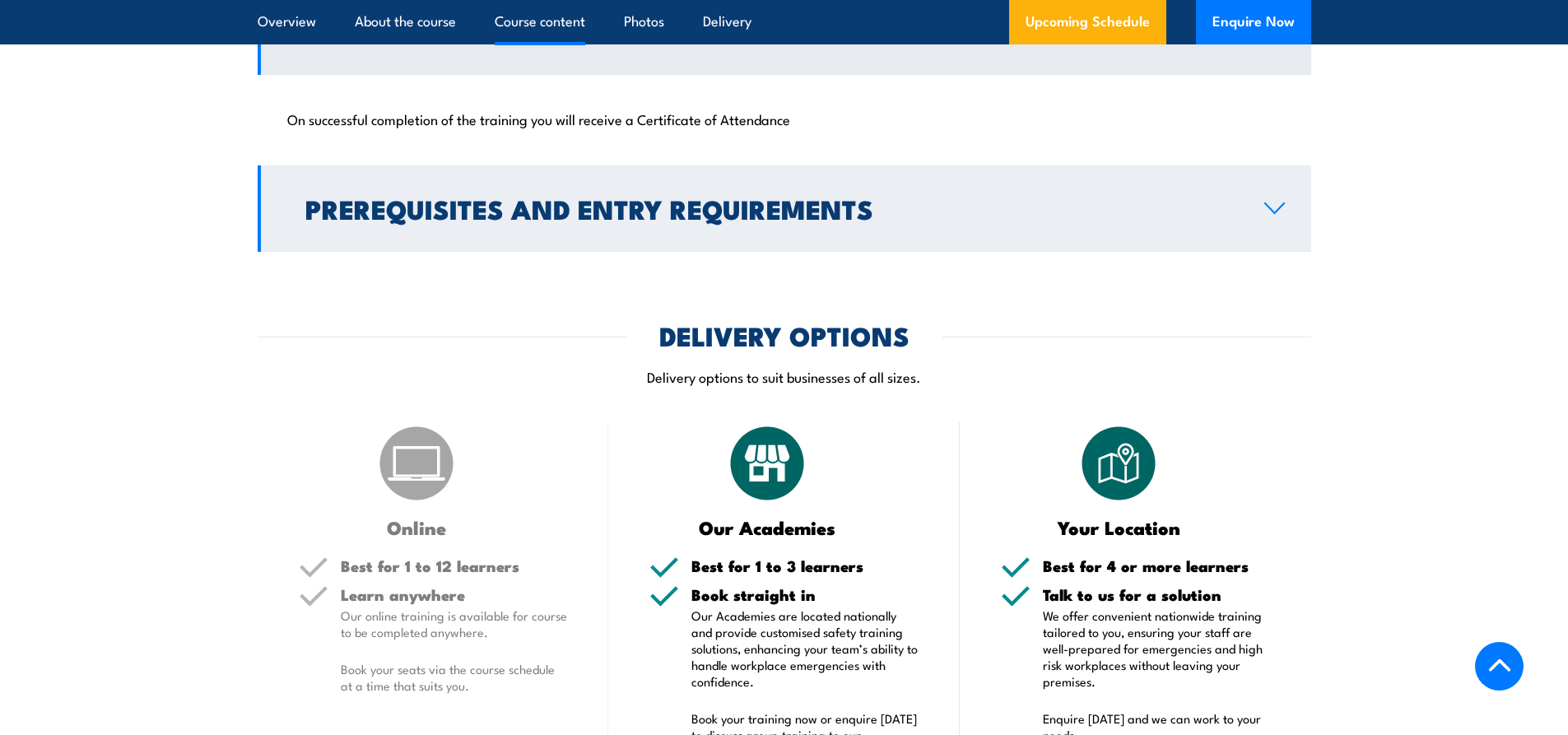
click at [1281, 251] on link "Prerequisites and Entry Requirements" at bounding box center [784, 208] width 1054 height 87
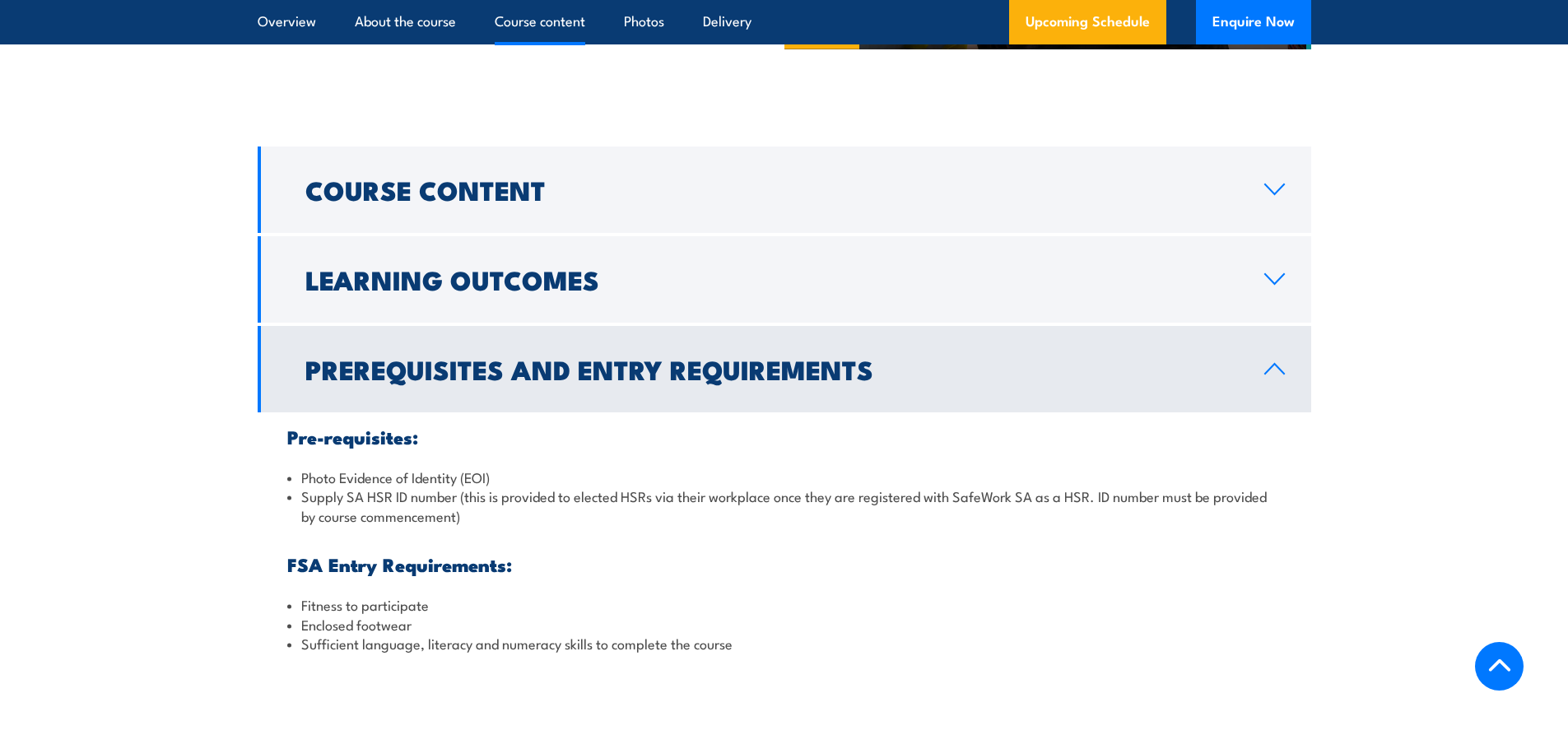
scroll to position [1481, 0]
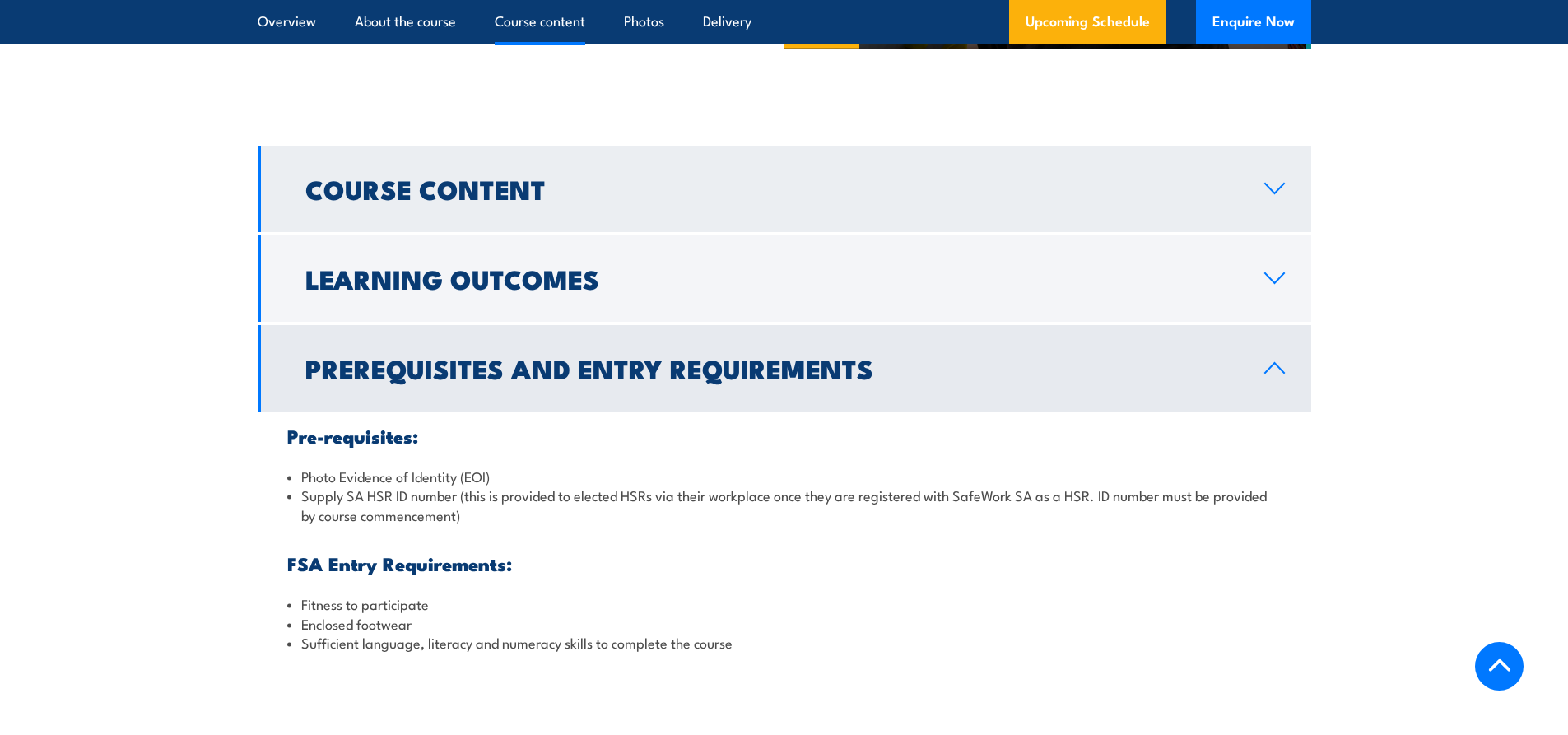
click at [1276, 232] on link "Course Content" at bounding box center [784, 188] width 1054 height 87
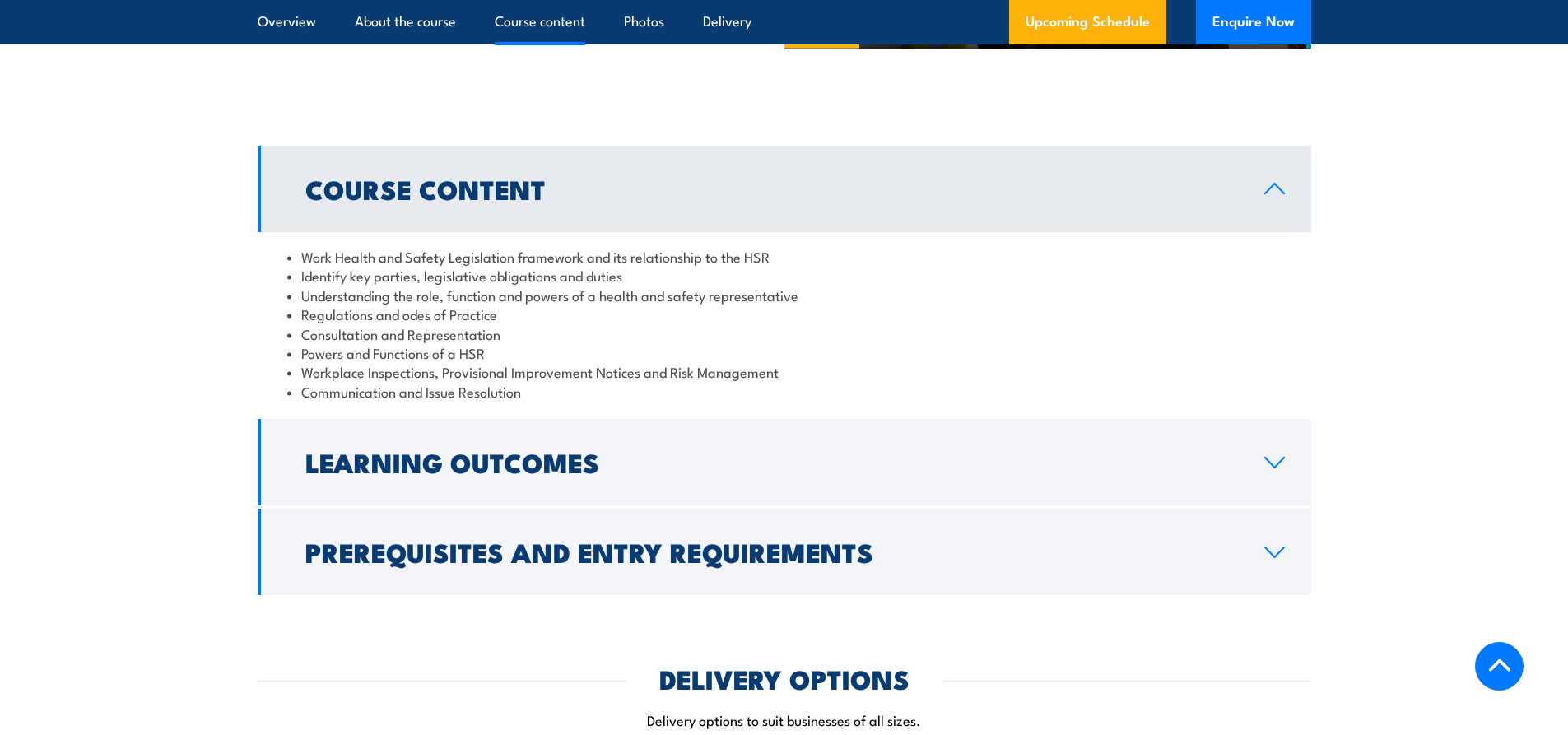
click at [1276, 232] on link "Course Content" at bounding box center [784, 188] width 1054 height 87
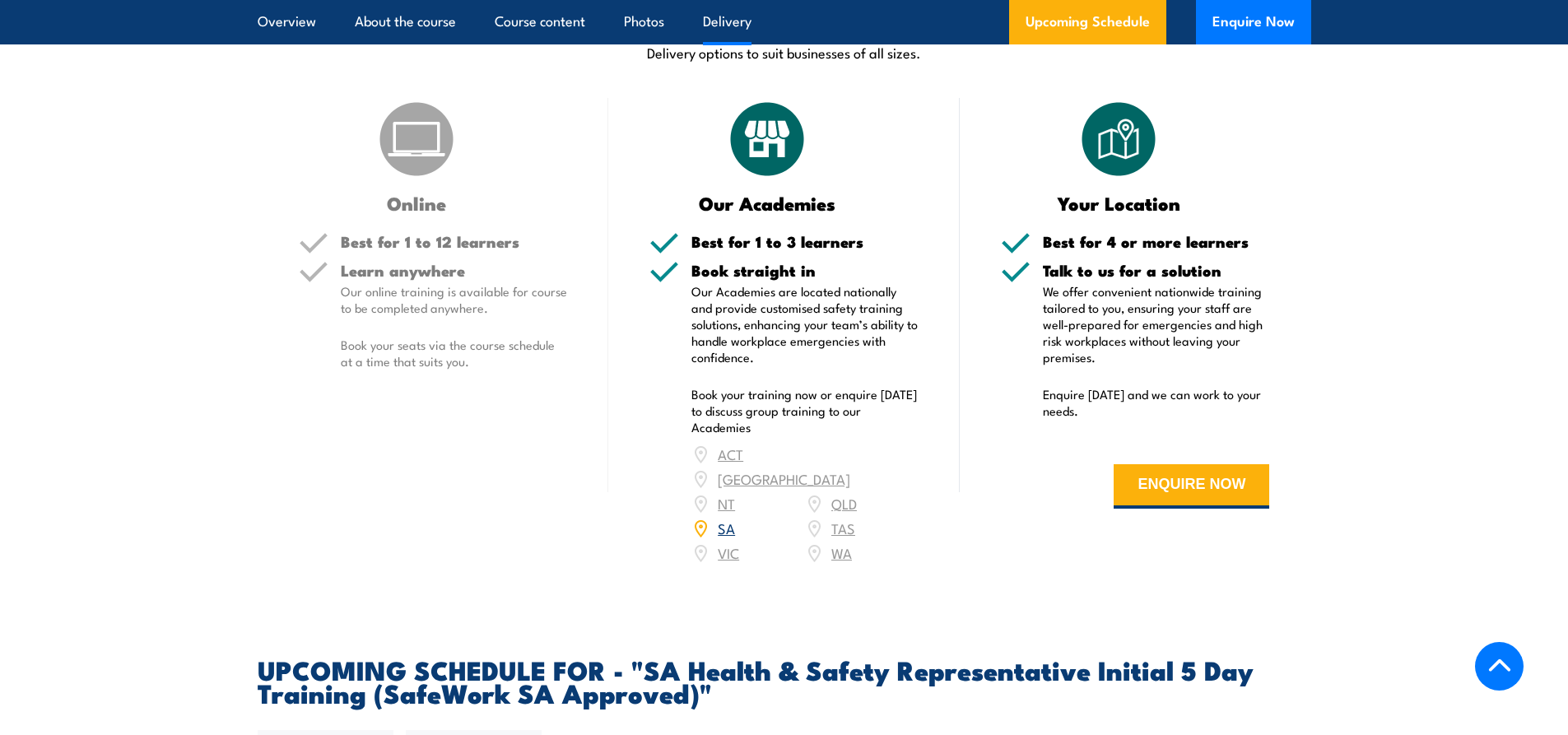
scroll to position [2139, 0]
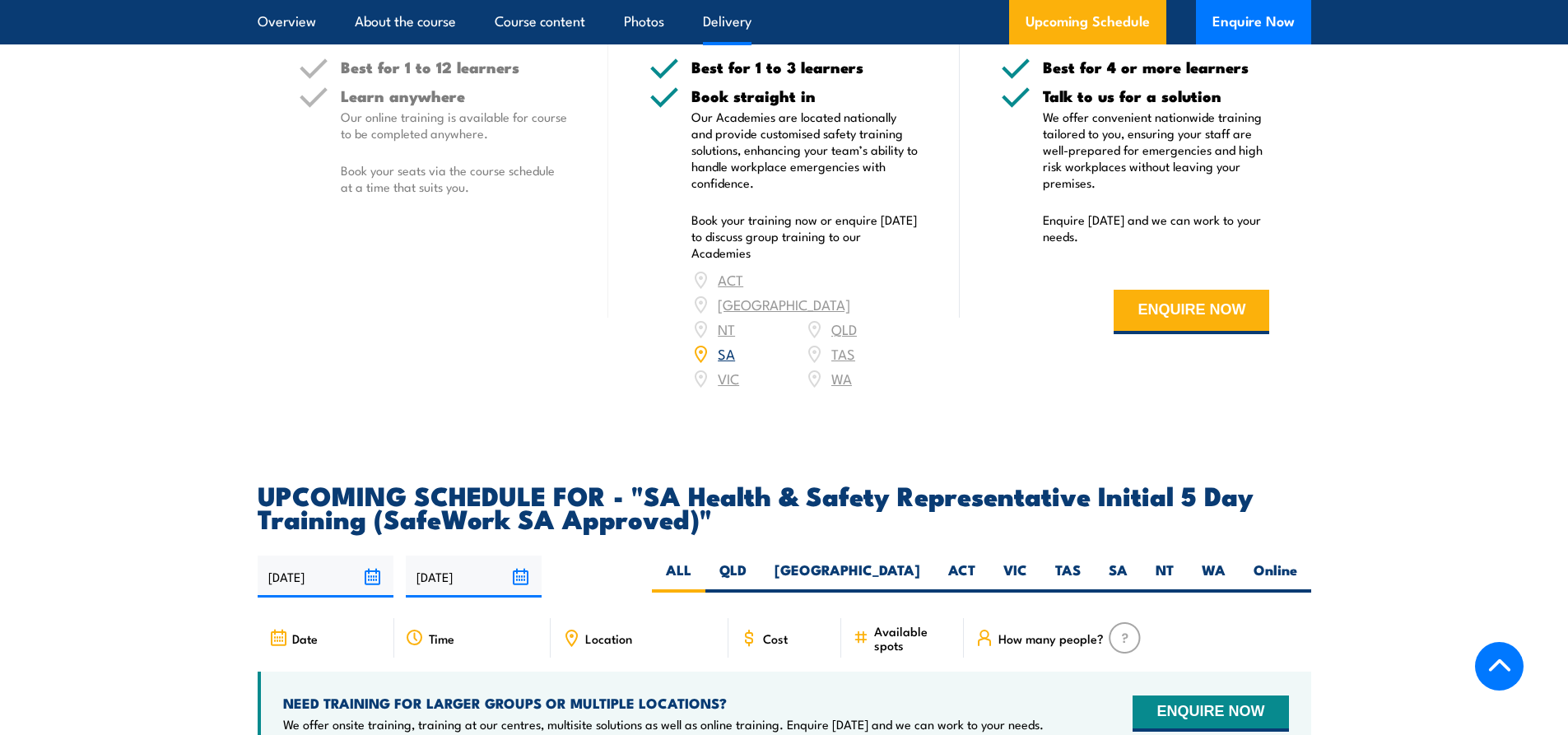
click at [727, 391] on div "ACT NSW NT QLD SA TAS VIC WA" at bounding box center [805, 329] width 227 height 124
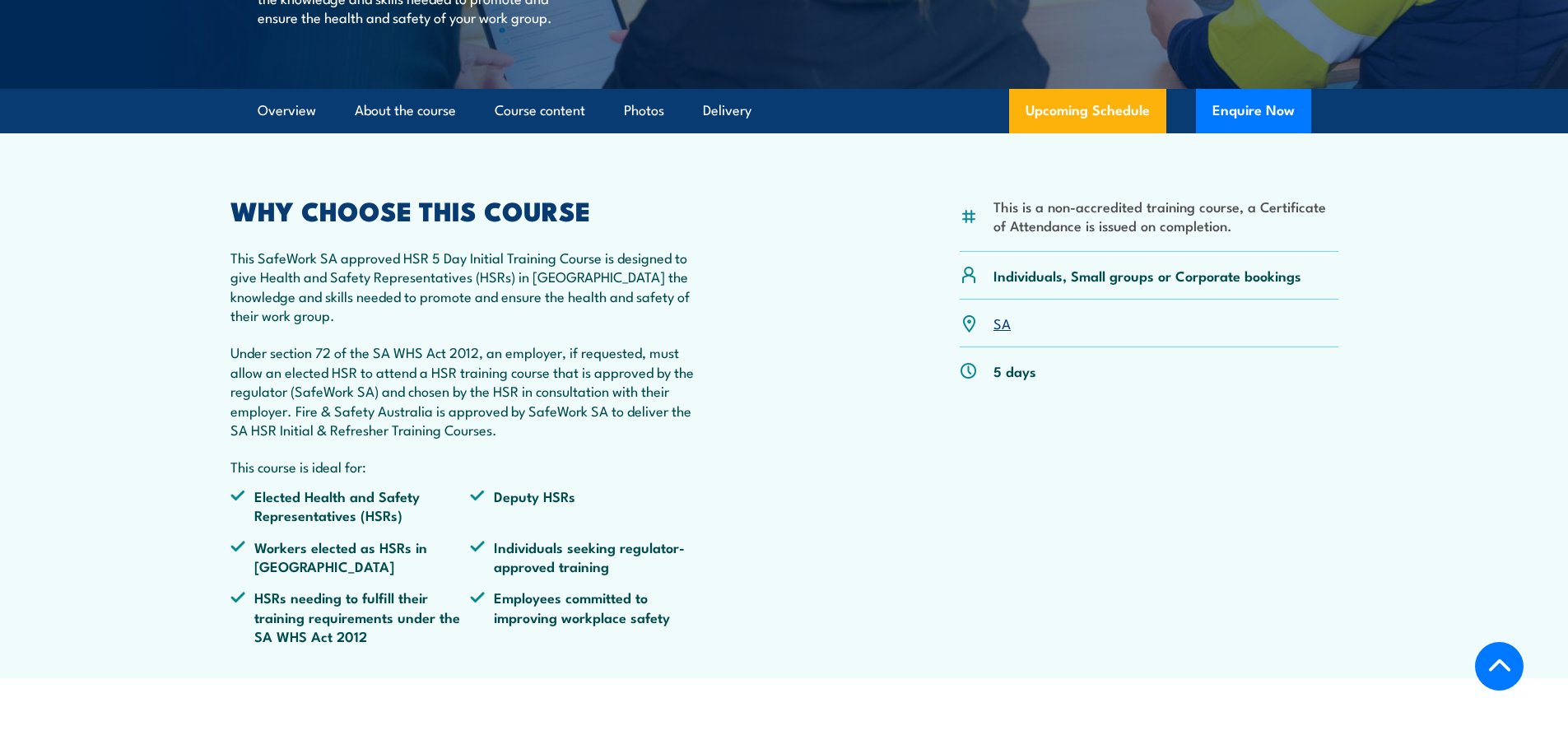
scroll to position [329, 0]
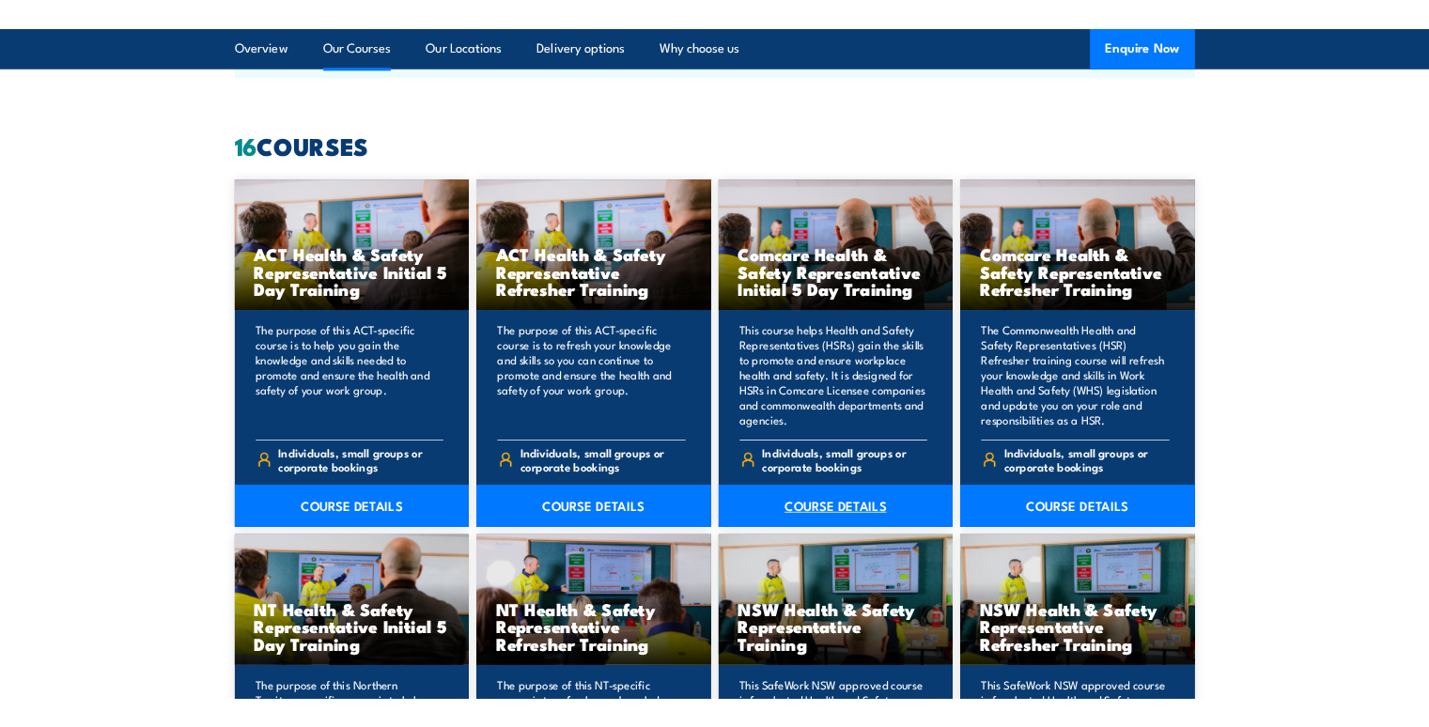
scroll to position [1503, 0]
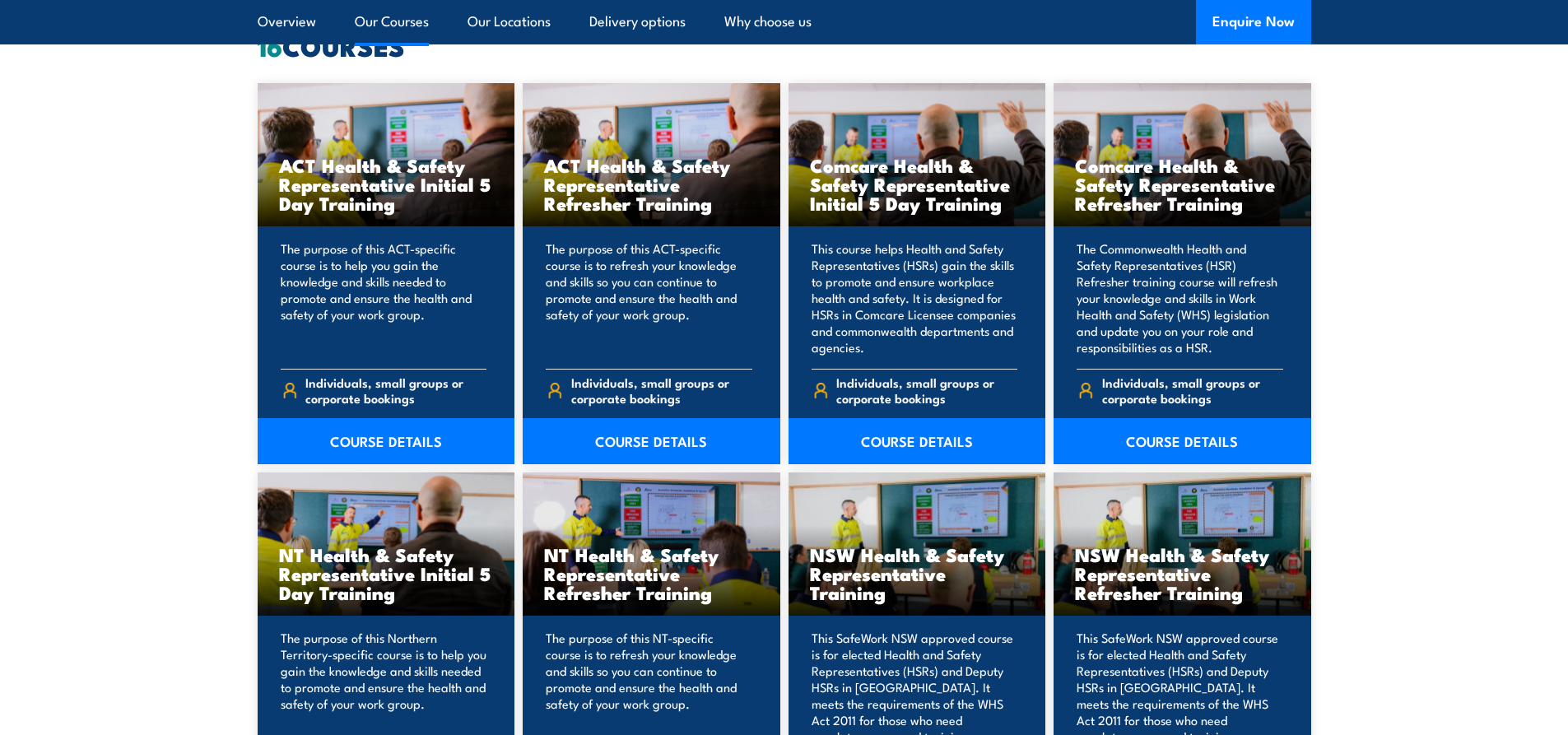
drag, startPoint x: 15, startPoint y: 152, endPoint x: 6, endPoint y: 159, distance: 11.4
